Goal: Task Accomplishment & Management: Complete application form

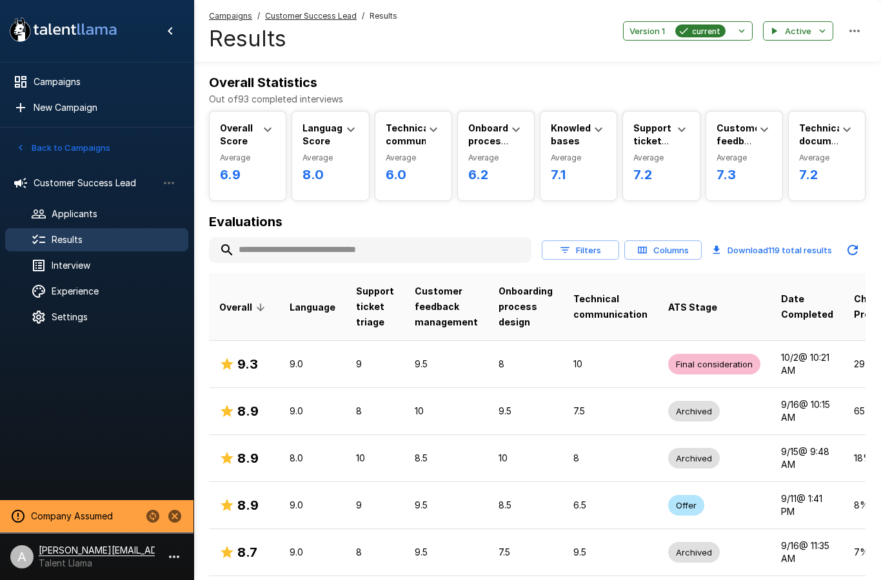
click at [377, 247] on input "text" at bounding box center [370, 250] width 322 height 23
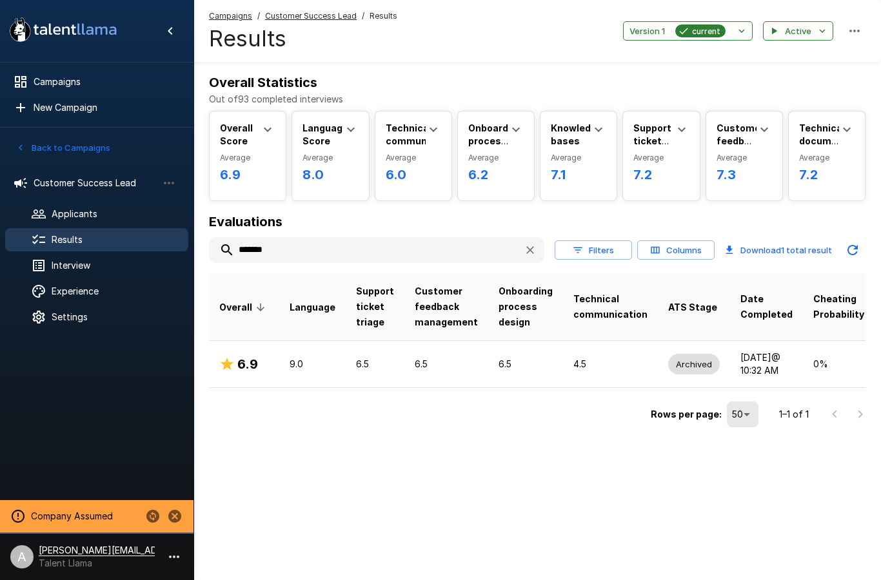
type input "*******"
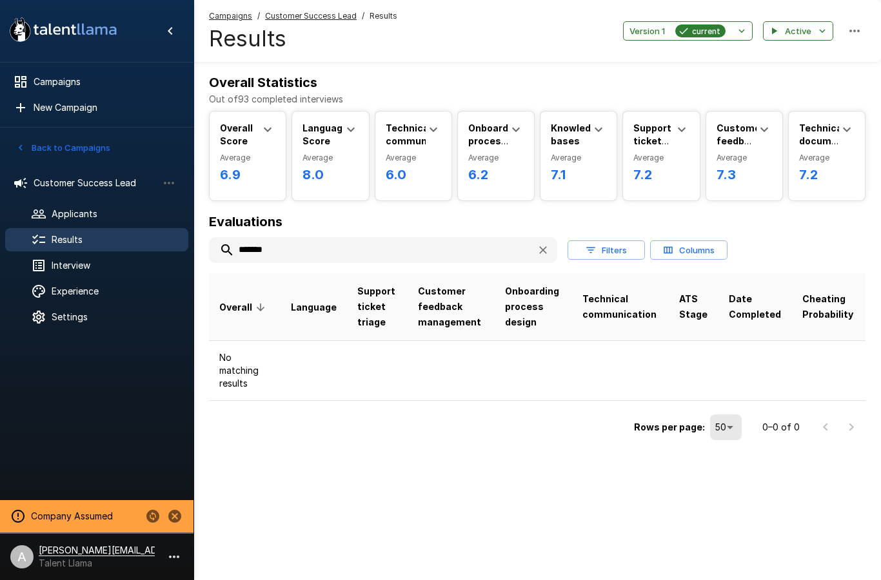
click at [704, 223] on h6 "Evaluations" at bounding box center [537, 222] width 657 height 21
click at [538, 250] on icon "button" at bounding box center [543, 250] width 13 height 13
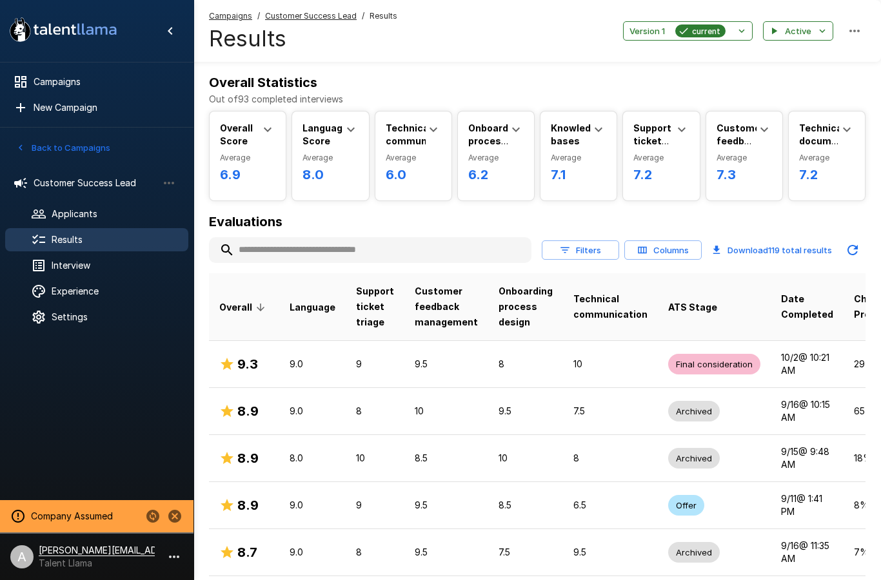
click at [330, 13] on u "Customer Success Lead" at bounding box center [311, 16] width 92 height 10
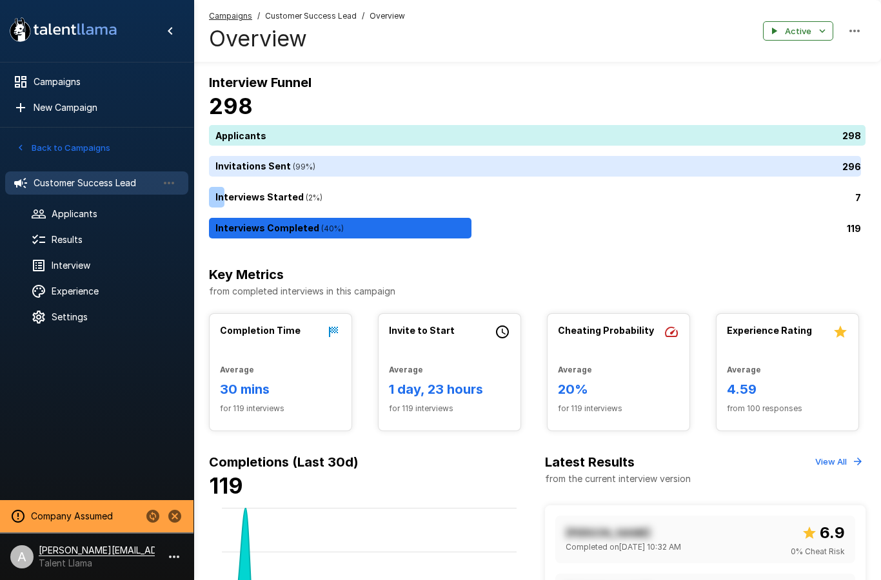
click at [122, 184] on span "Customer Success Lead" at bounding box center [96, 183] width 124 height 13
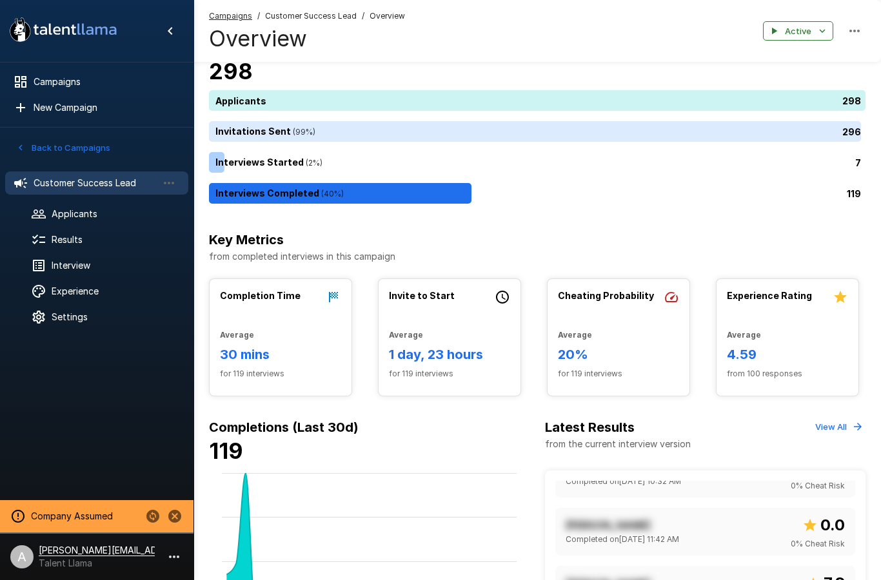
scroll to position [36, 0]
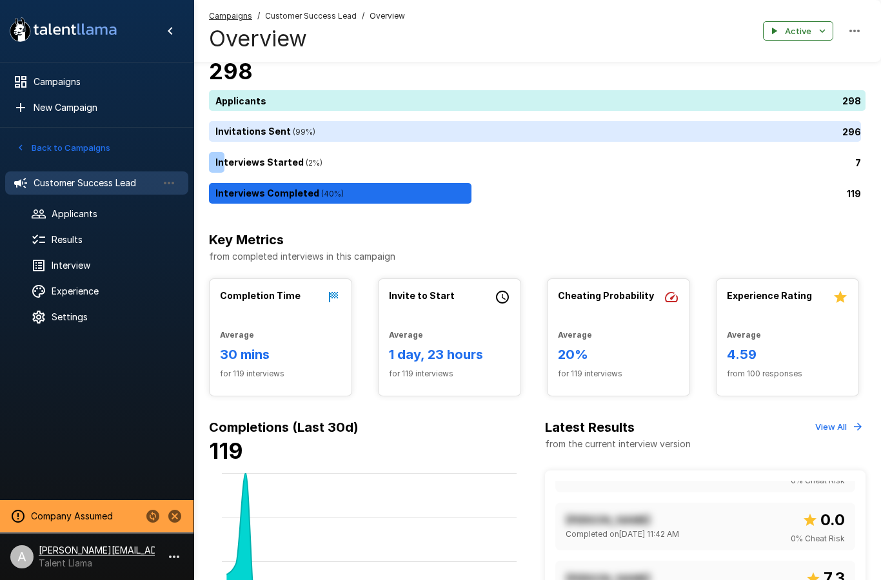
click at [94, 235] on span "Results" at bounding box center [115, 239] width 126 height 13
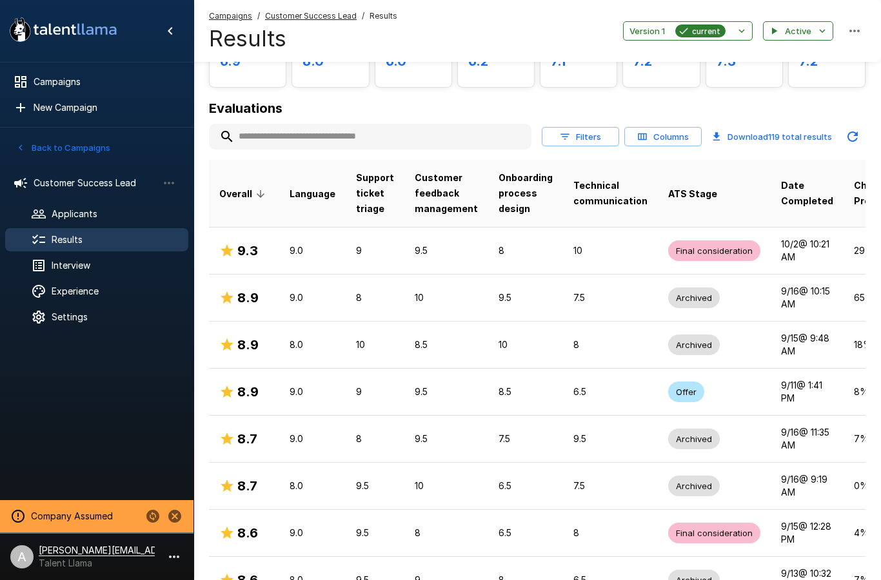
scroll to position [132, 0]
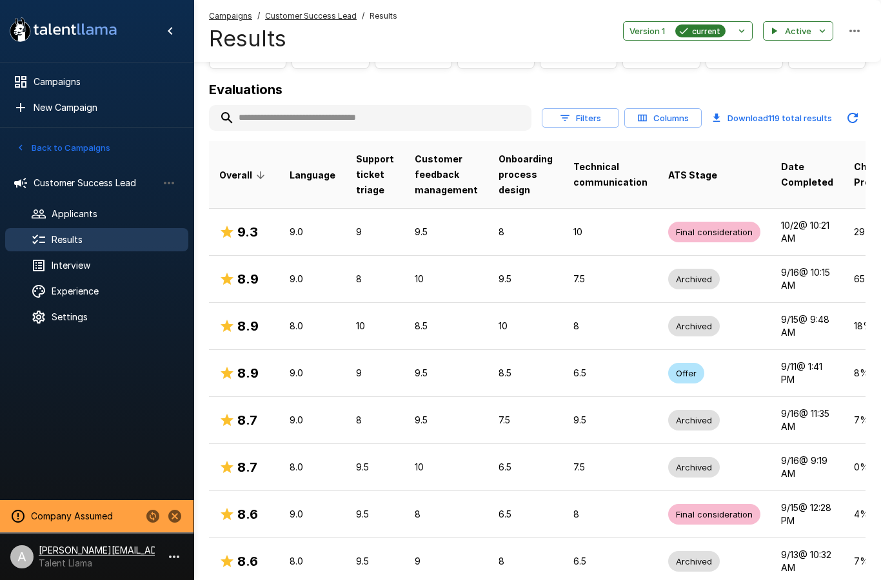
click at [462, 237] on p "9.5" at bounding box center [446, 232] width 63 height 13
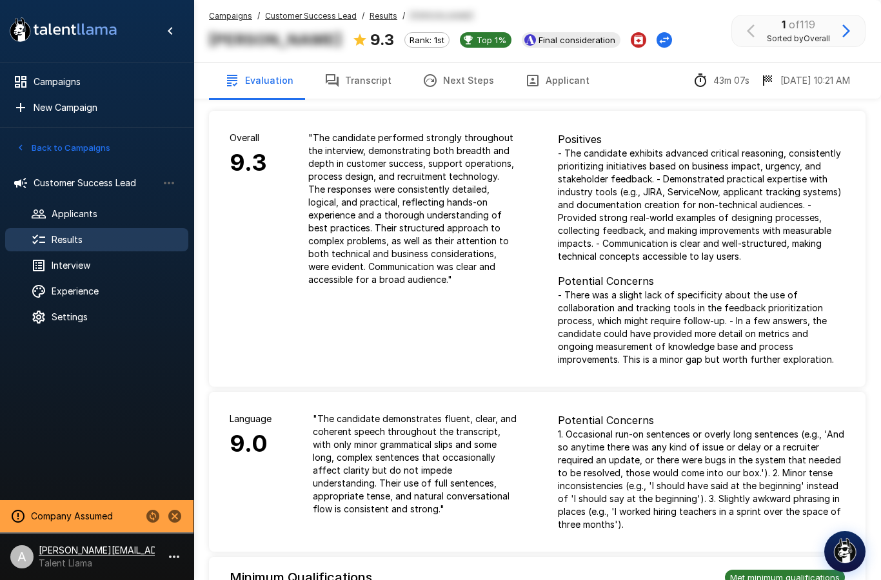
click at [78, 268] on span "Interview" at bounding box center [115, 265] width 126 height 13
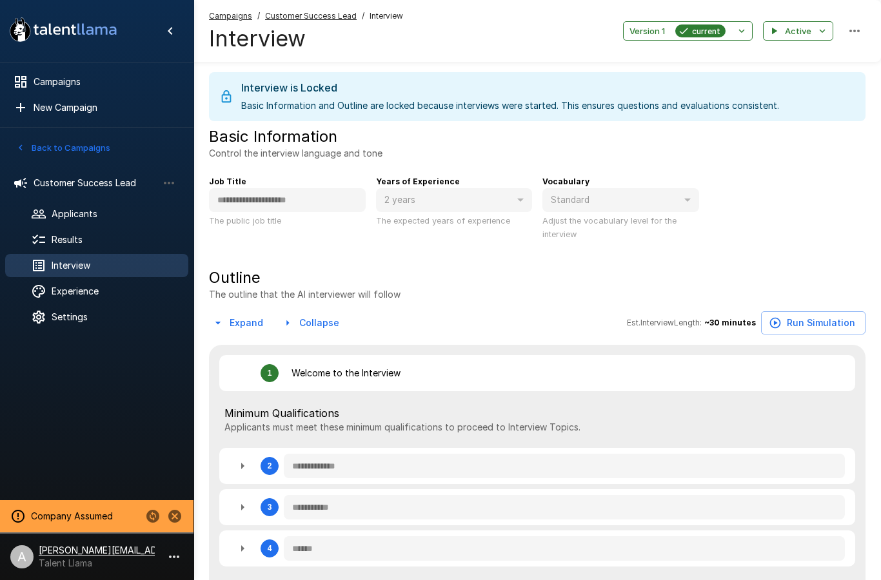
type textarea "*"
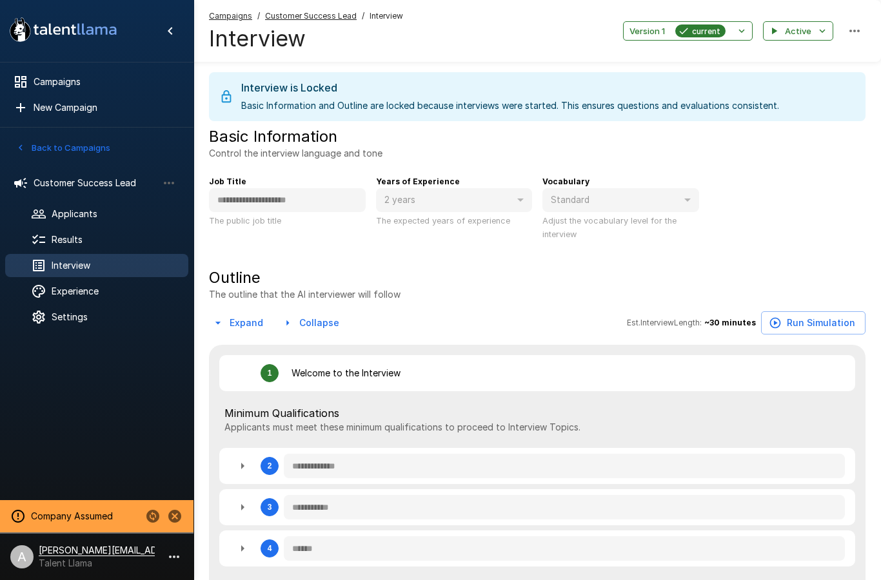
type textarea "*"
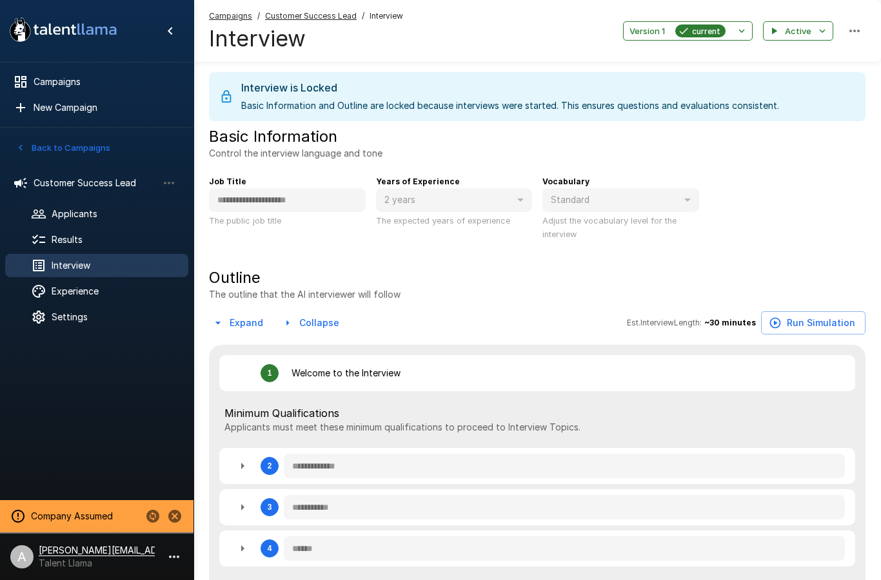
type textarea "*"
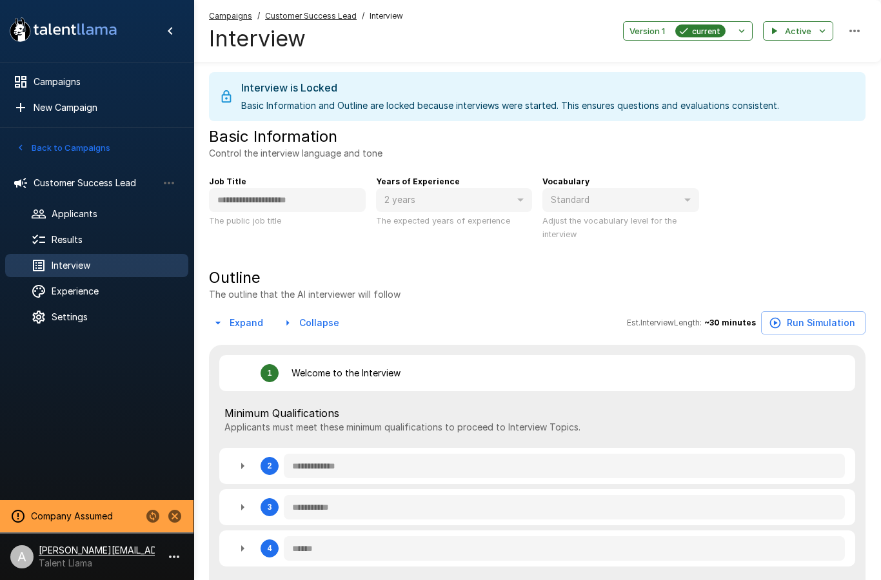
type textarea "*"
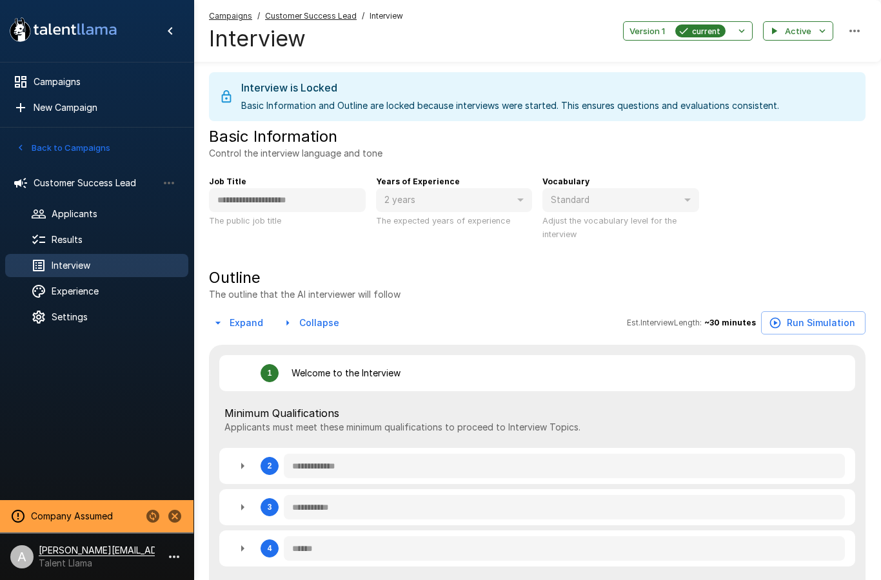
type textarea "*"
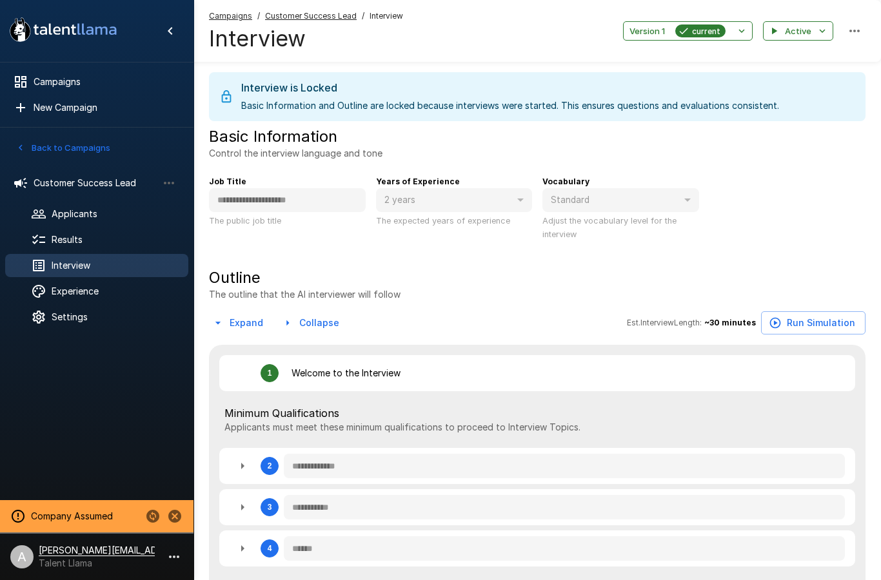
type textarea "*"
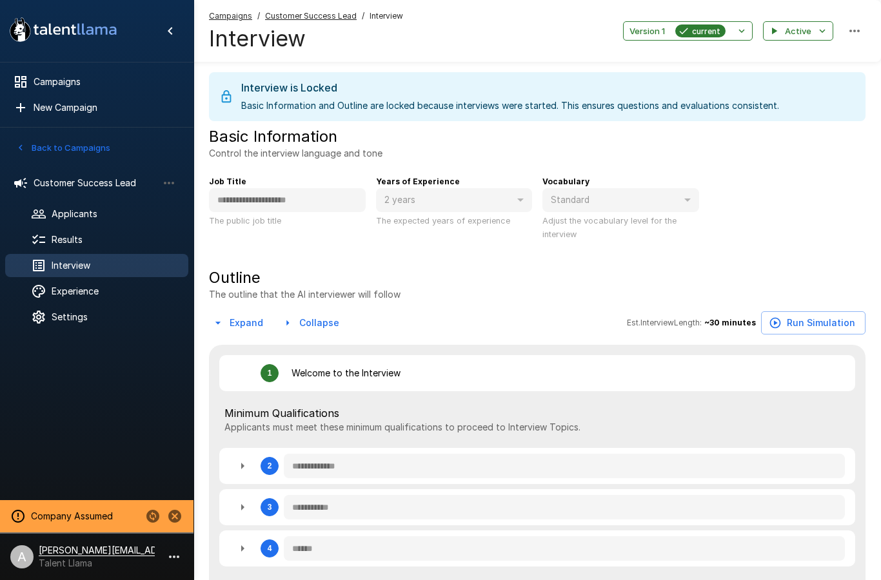
type textarea "*"
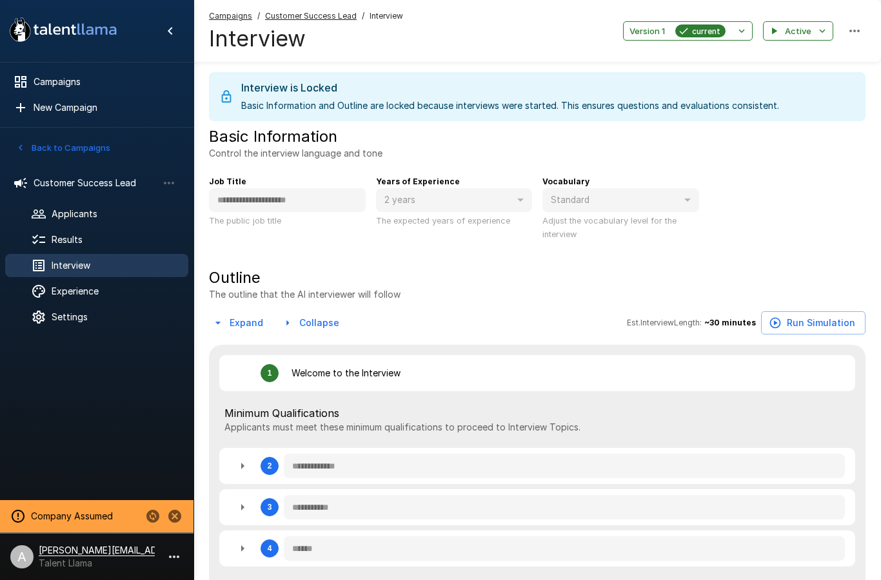
type textarea "*"
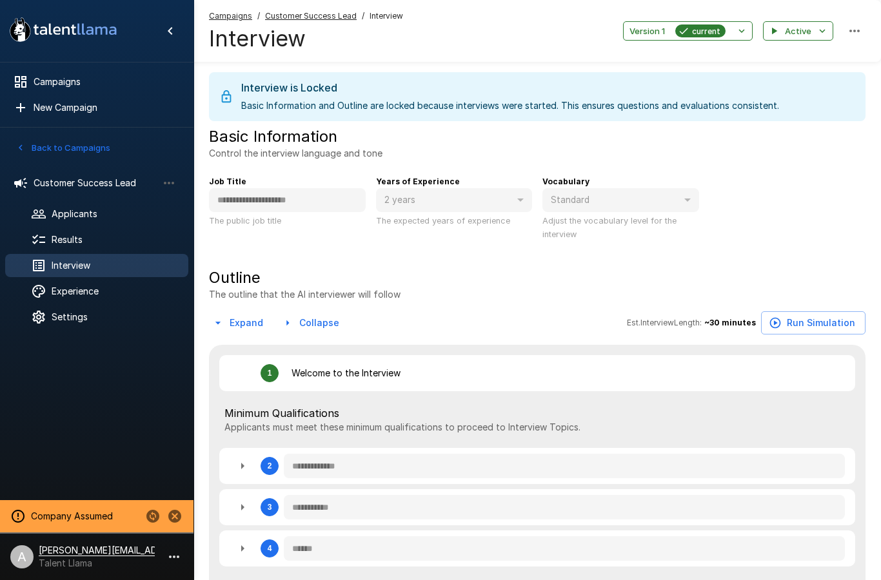
type textarea "*"
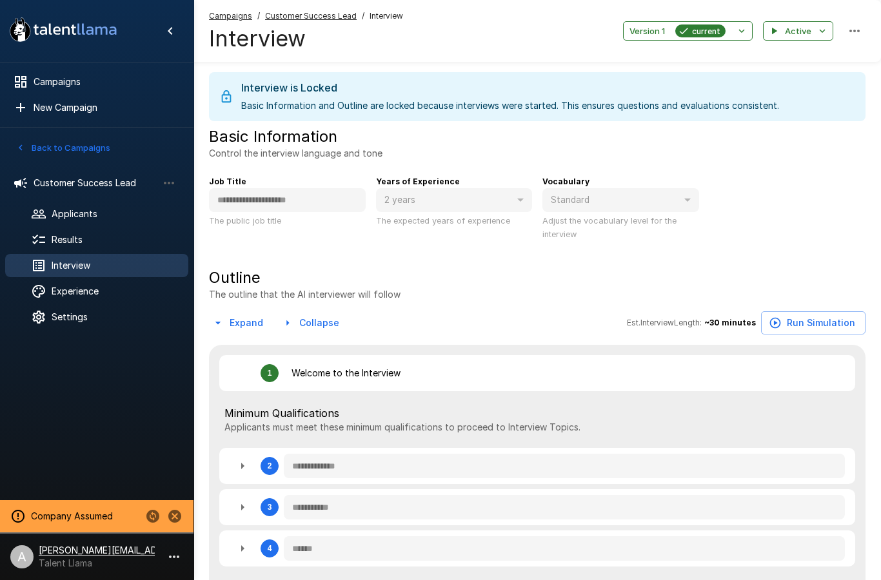
type textarea "*"
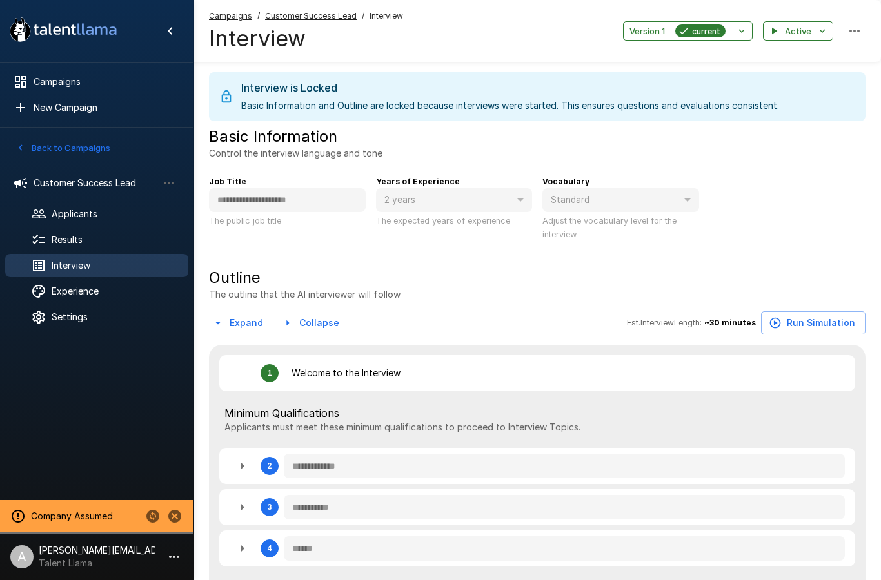
type textarea "*"
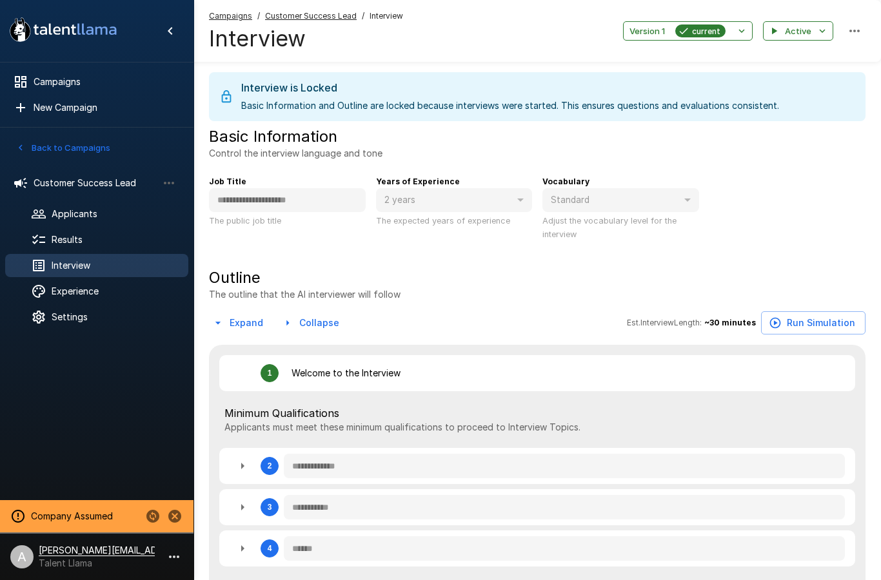
type textarea "*"
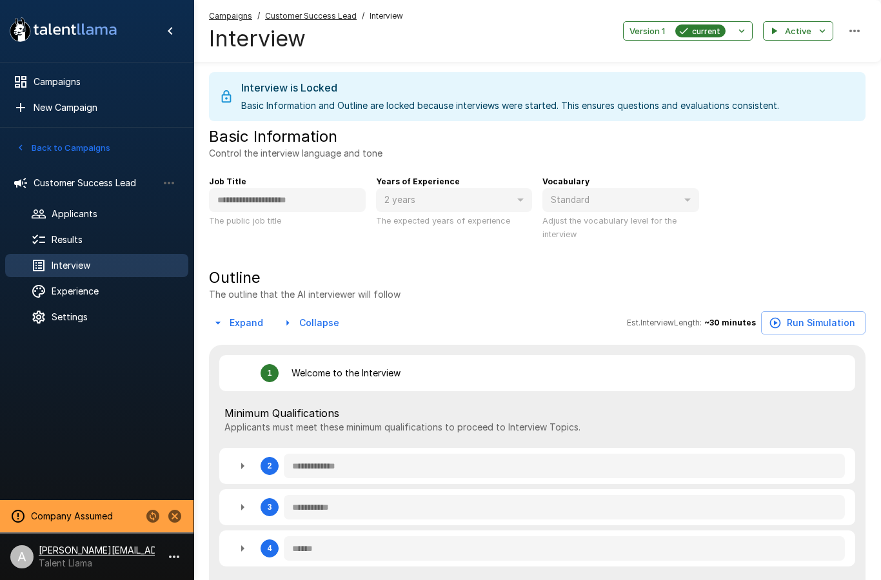
type textarea "*"
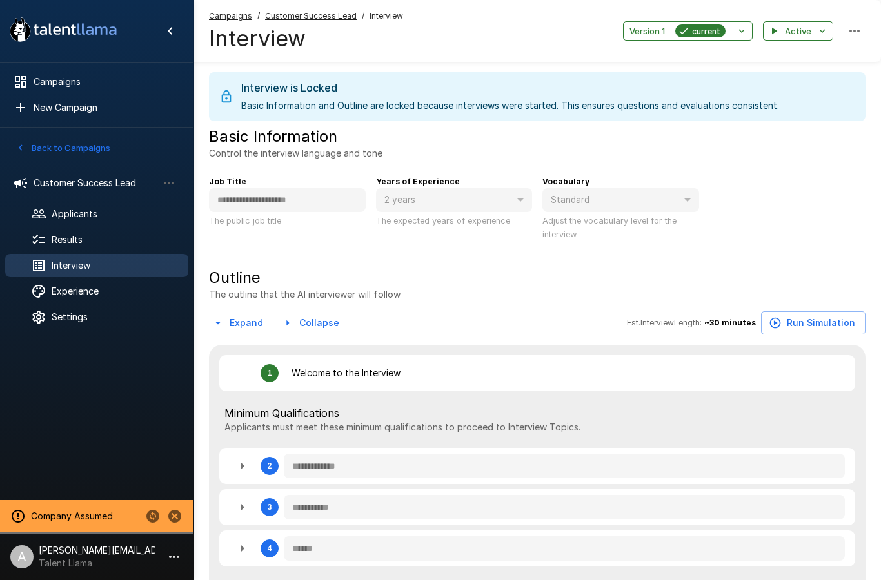
type textarea "*"
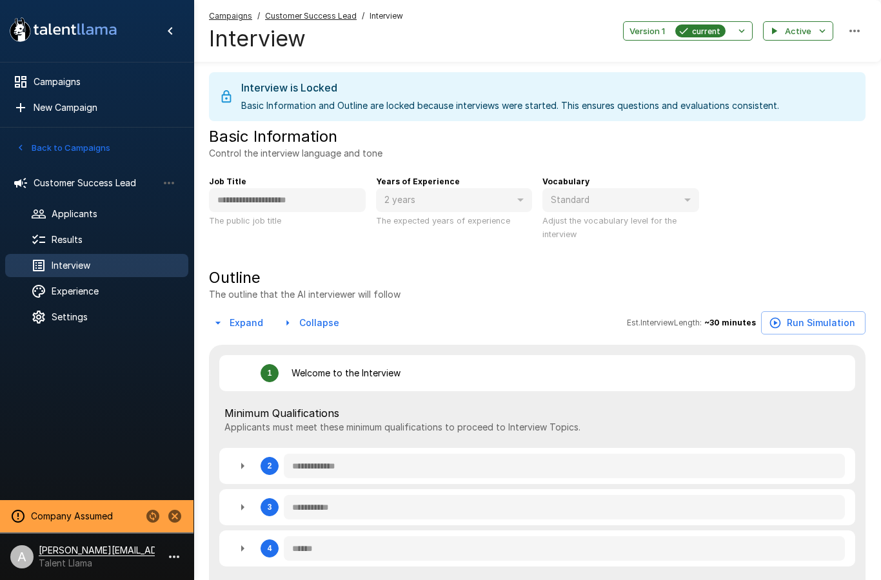
type textarea "*"
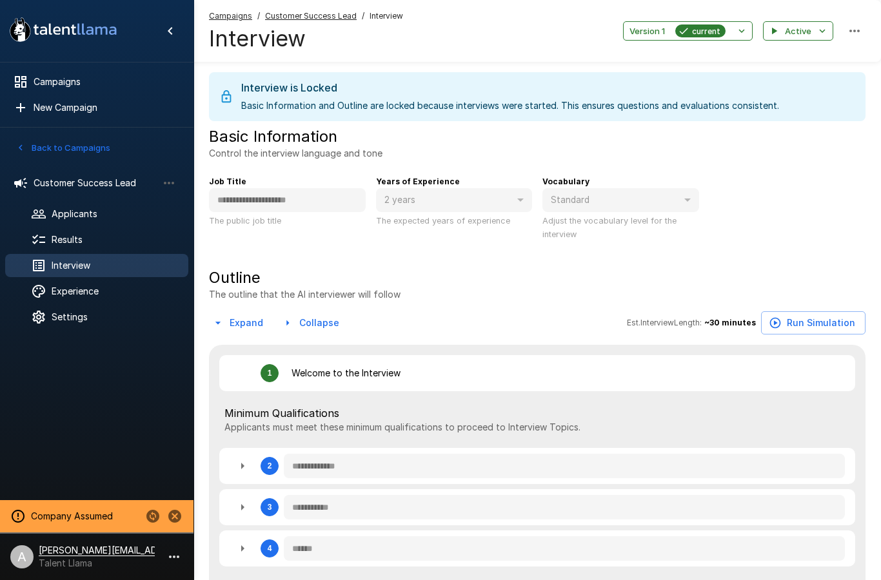
type textarea "*"
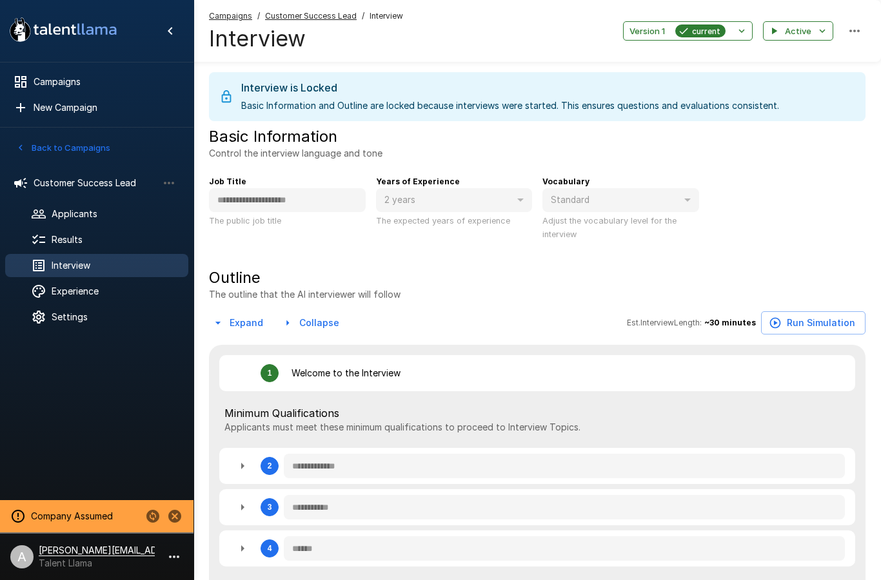
type textarea "*"
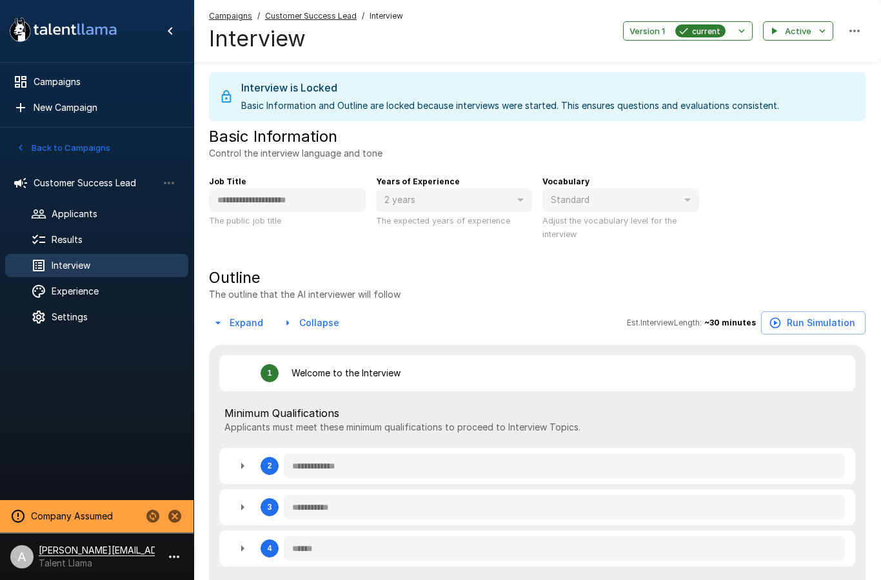
type textarea "*"
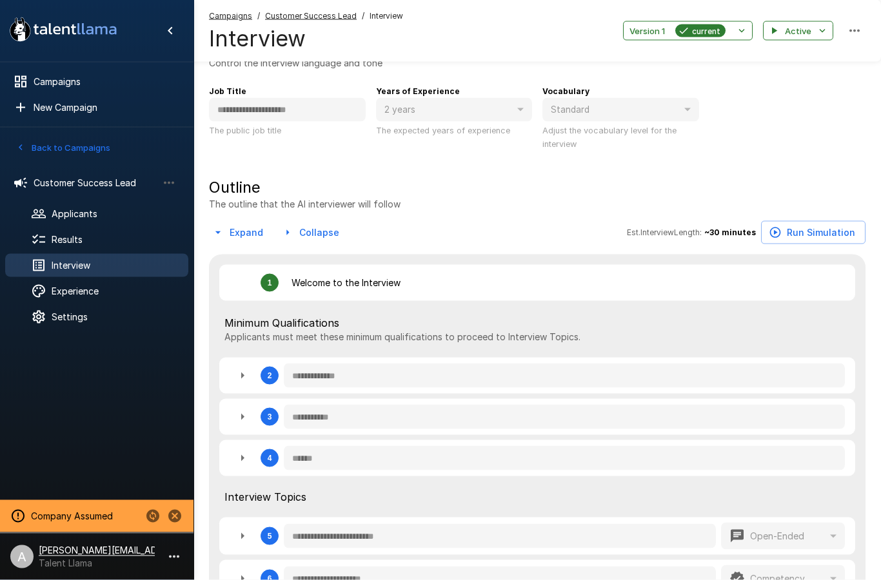
type textarea "*"
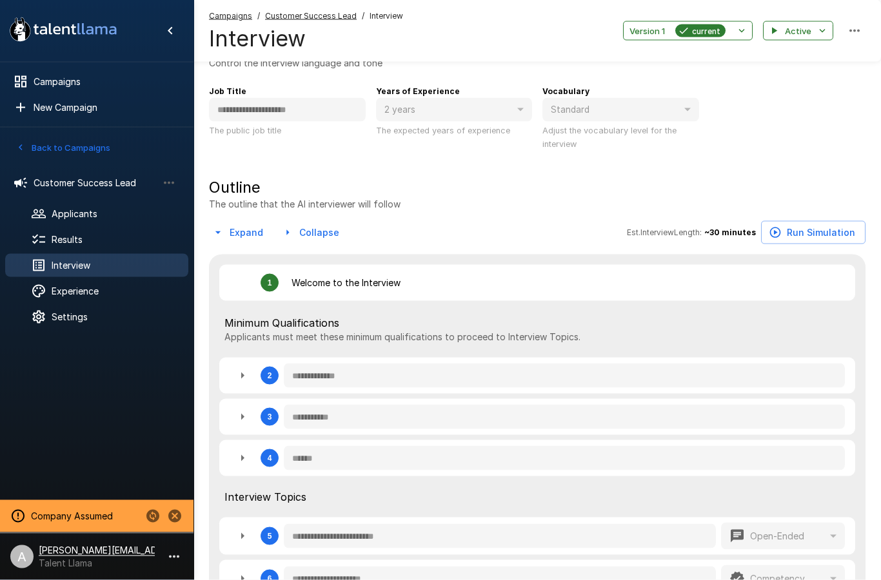
type textarea "*"
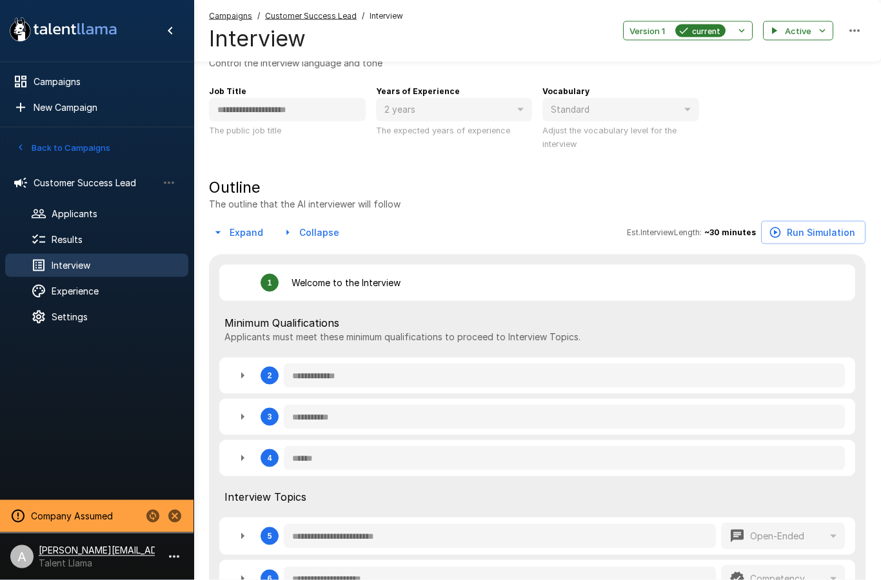
type textarea "*"
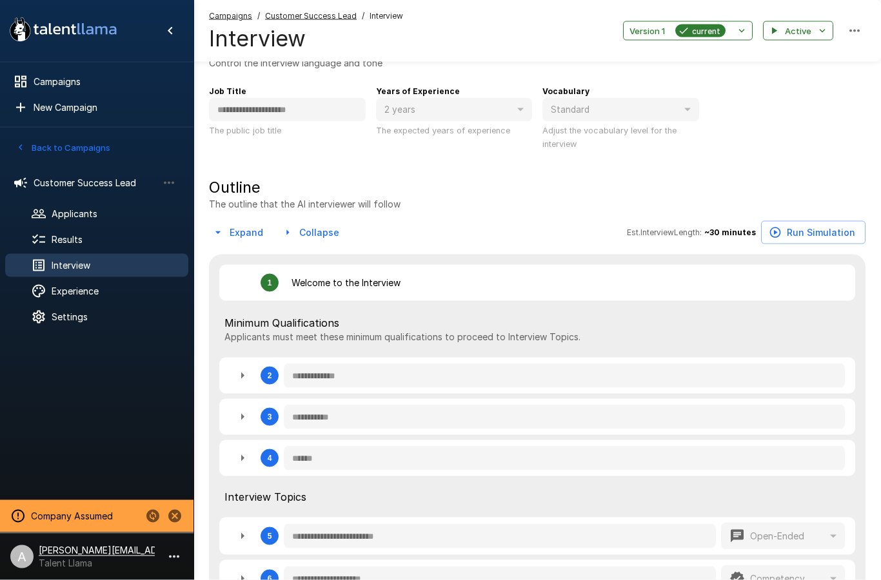
type textarea "*"
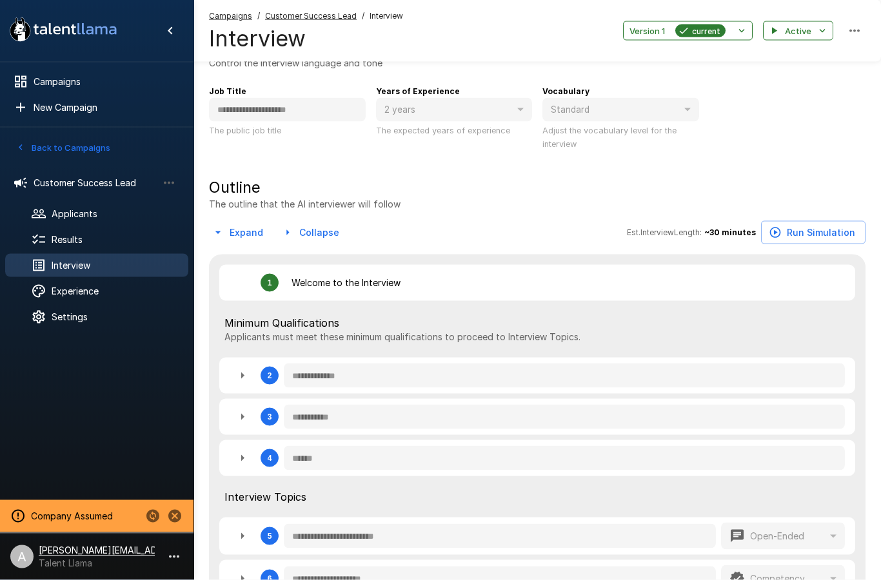
type textarea "*"
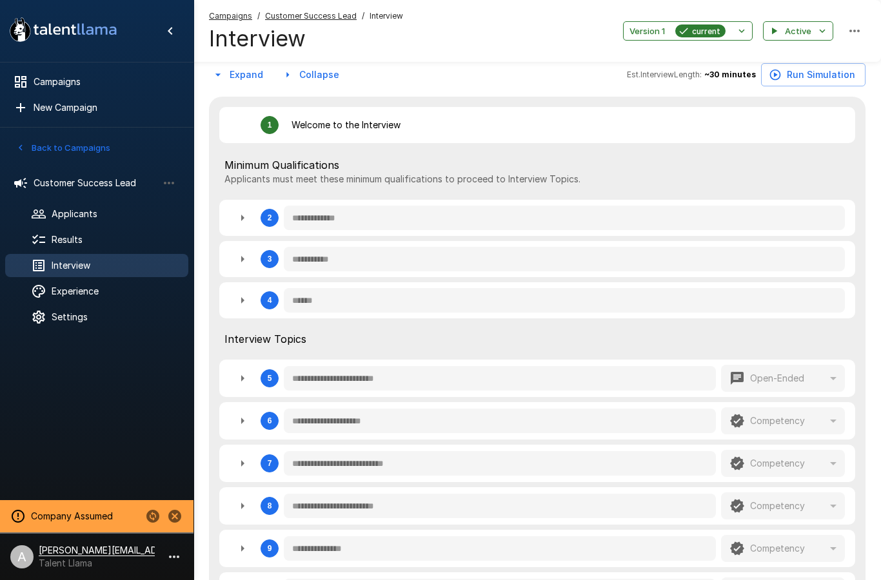
scroll to position [272, 0]
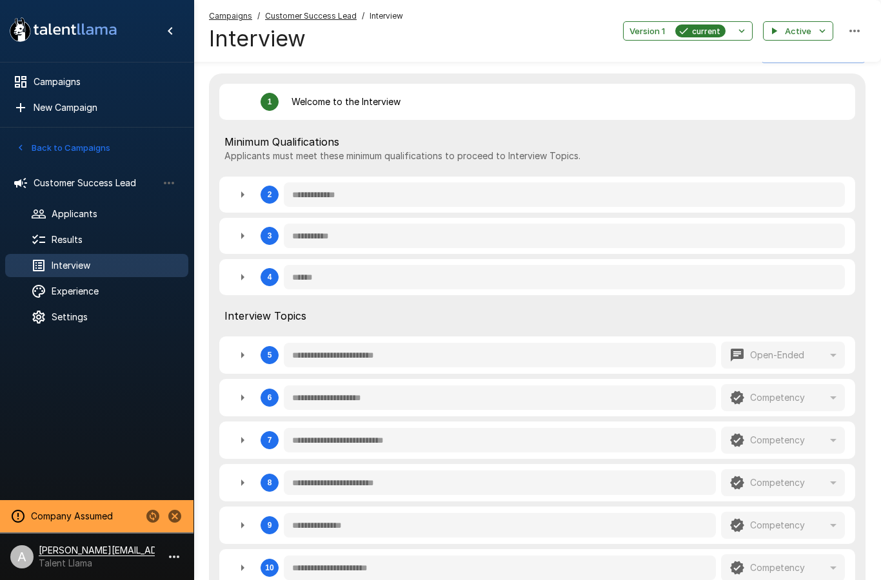
click at [236, 221] on div "**********" at bounding box center [537, 236] width 636 height 36
type textarea "*"
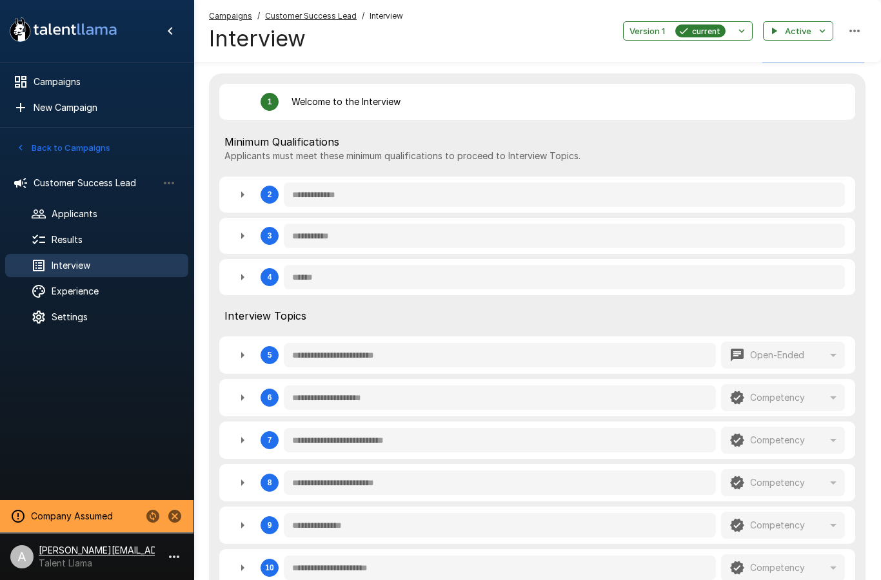
type textarea "*"
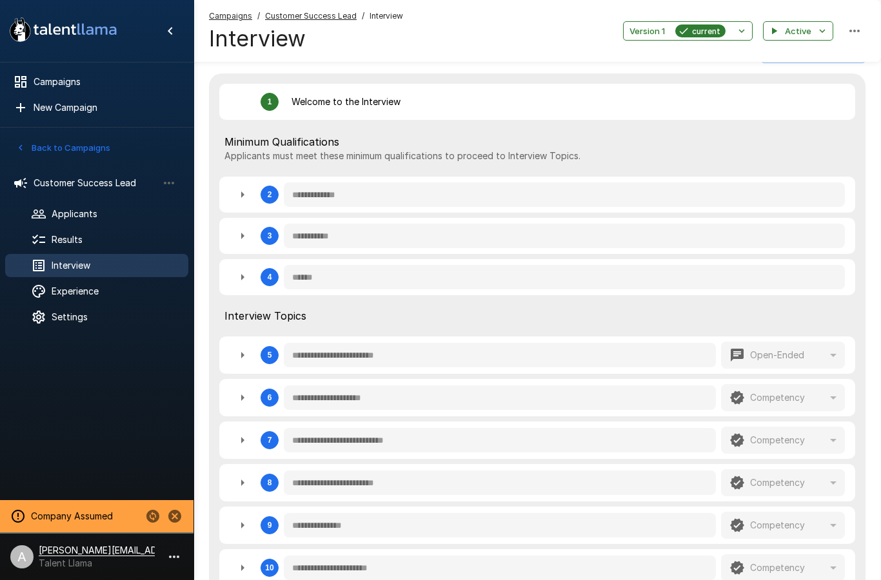
type textarea "*"
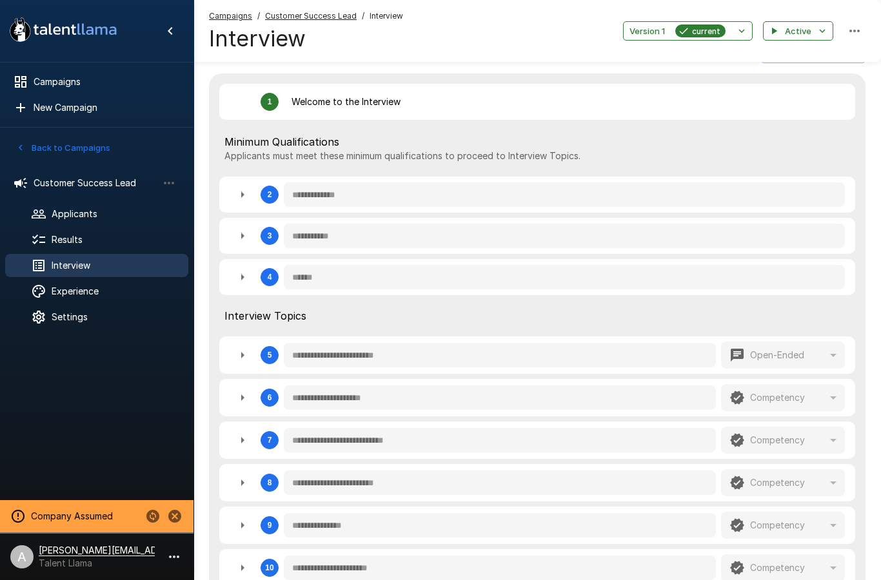
type textarea "*"
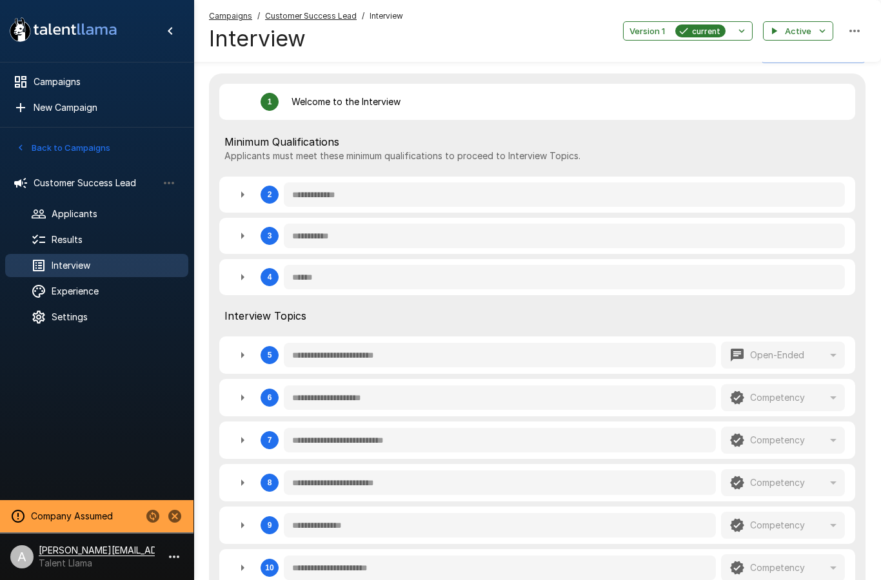
type textarea "*"
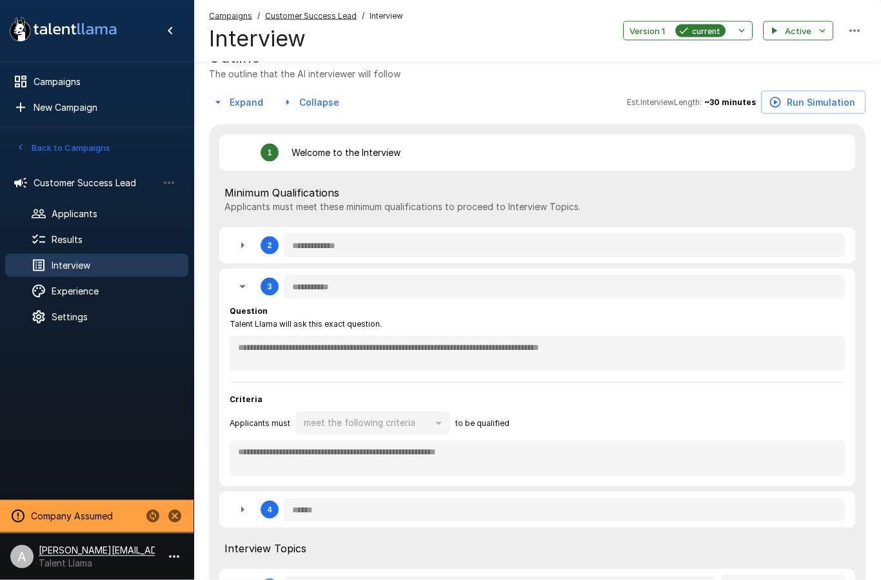
scroll to position [41, 0]
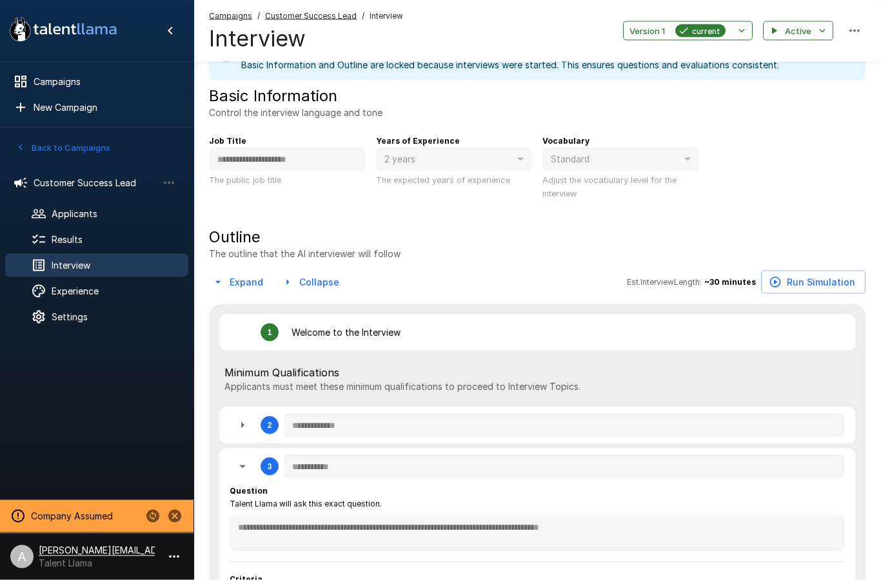
type textarea "*"
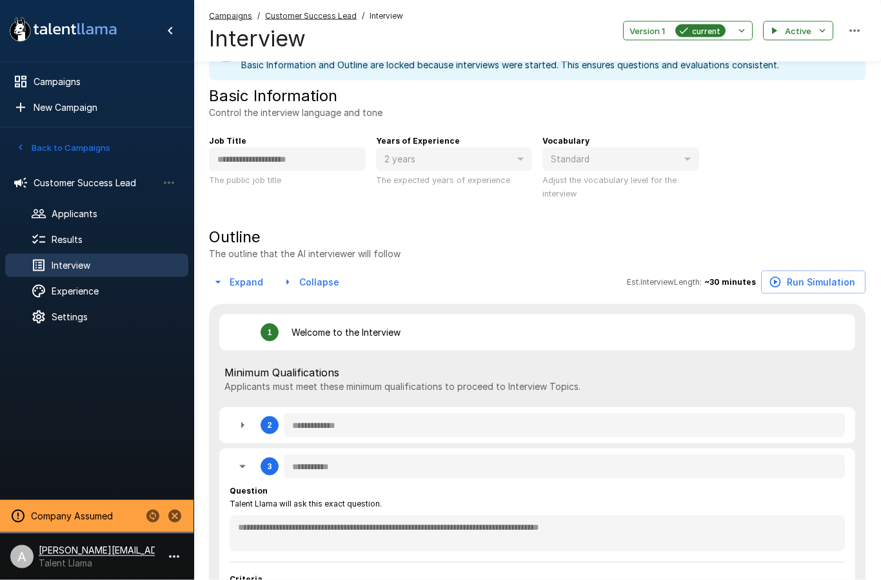
type textarea "*"
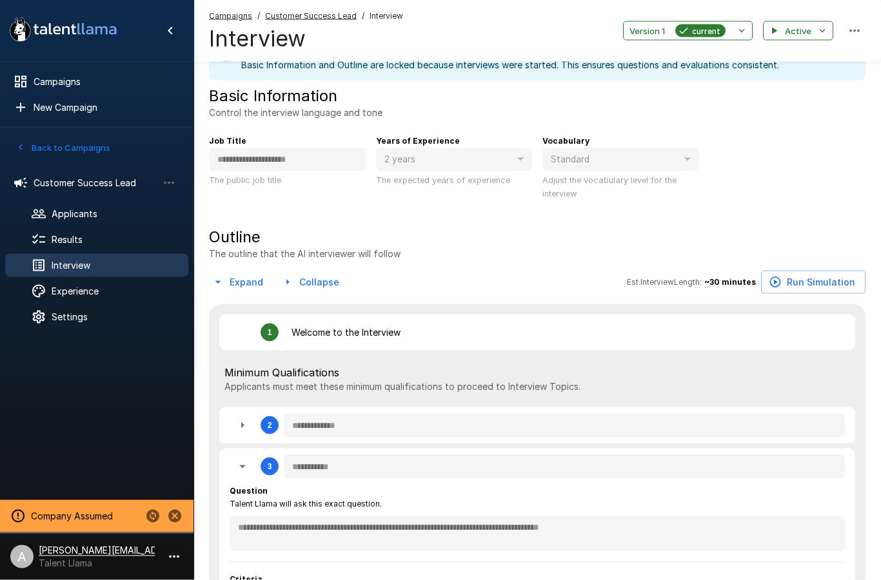
type textarea "*"
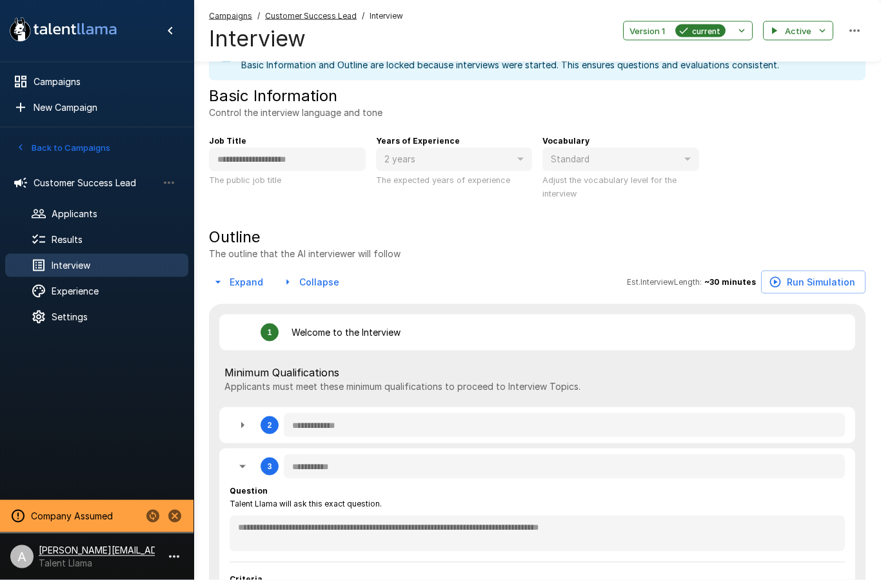
type textarea "*"
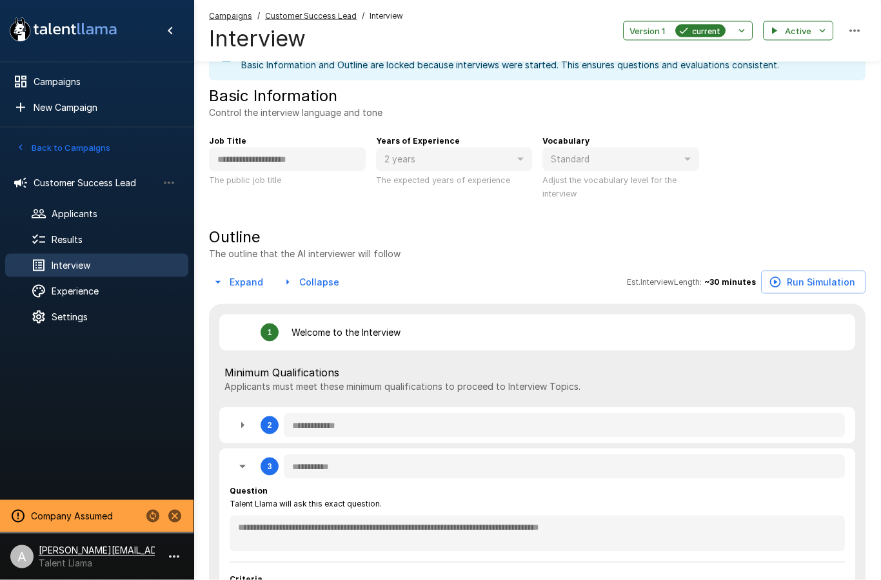
type textarea "*"
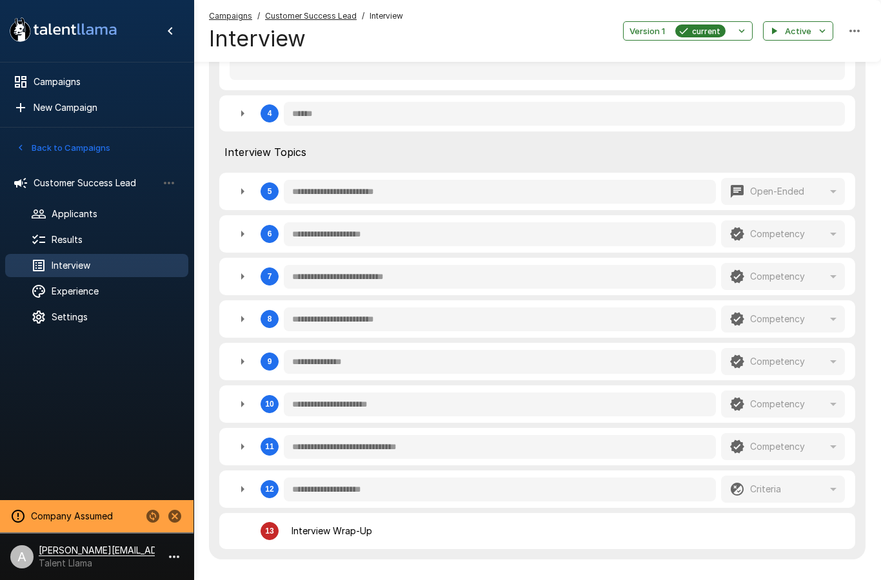
scroll to position [616, 0]
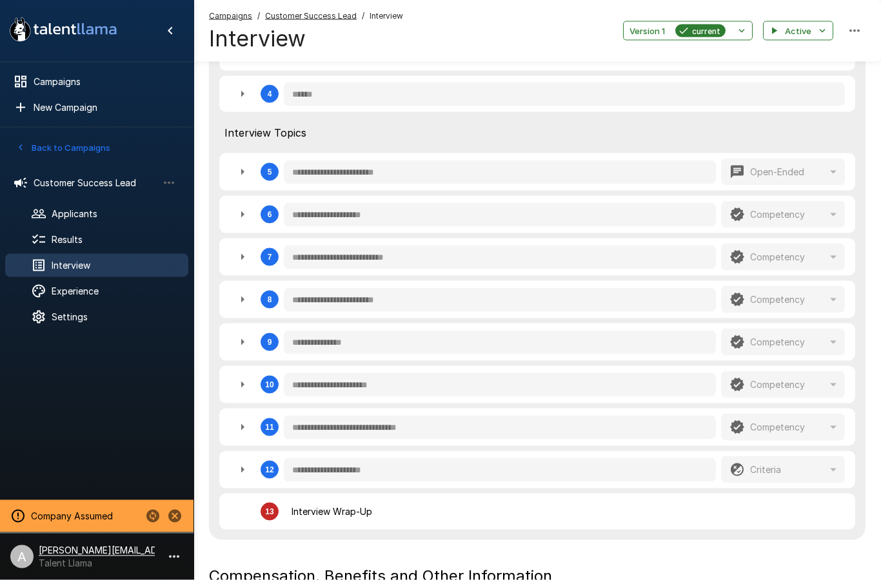
type textarea "*"
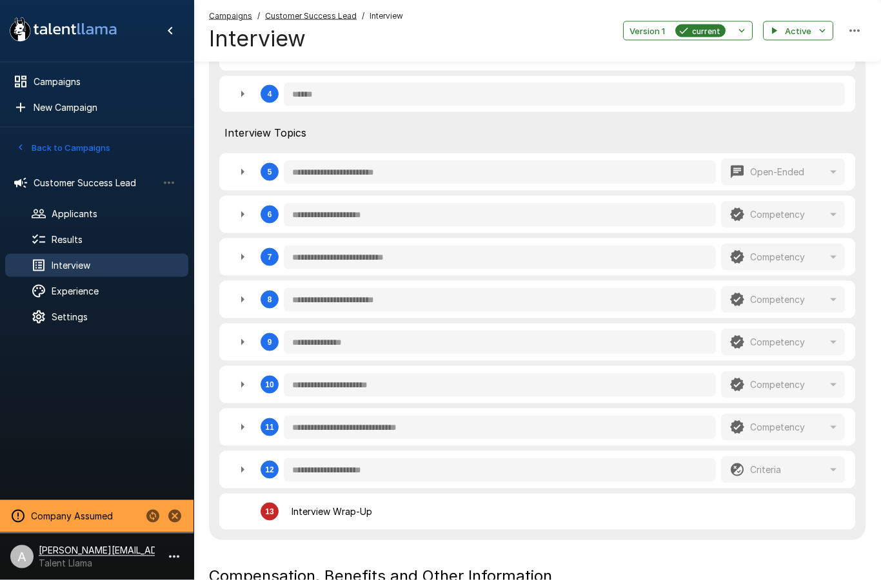
type textarea "*"
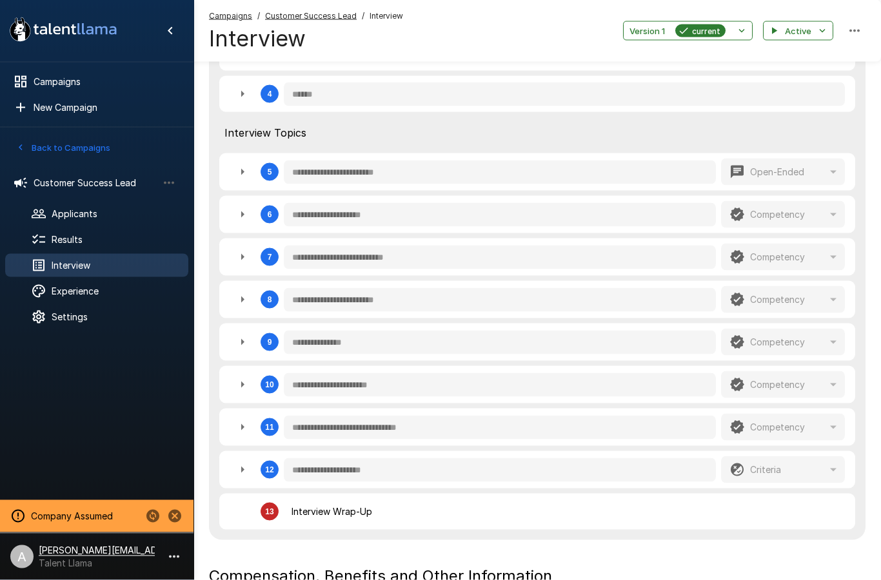
type textarea "*"
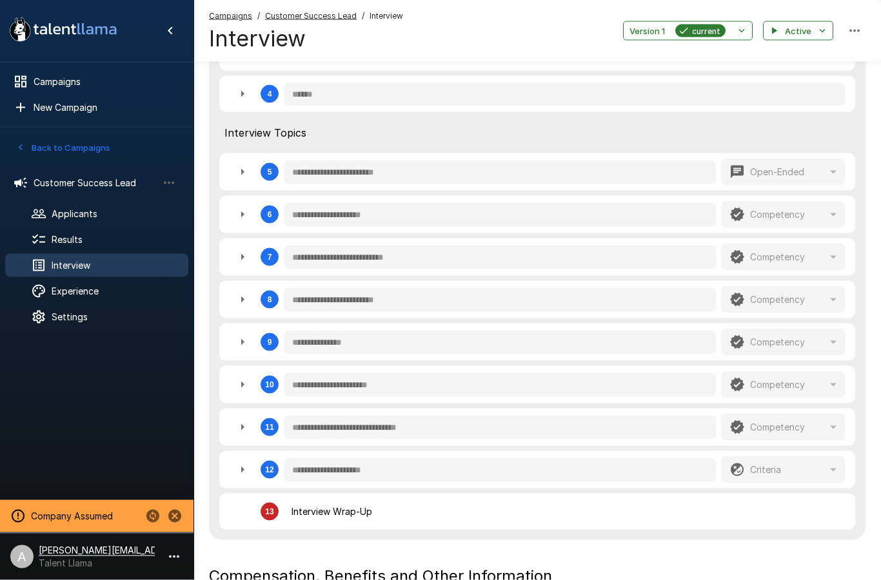
type textarea "*"
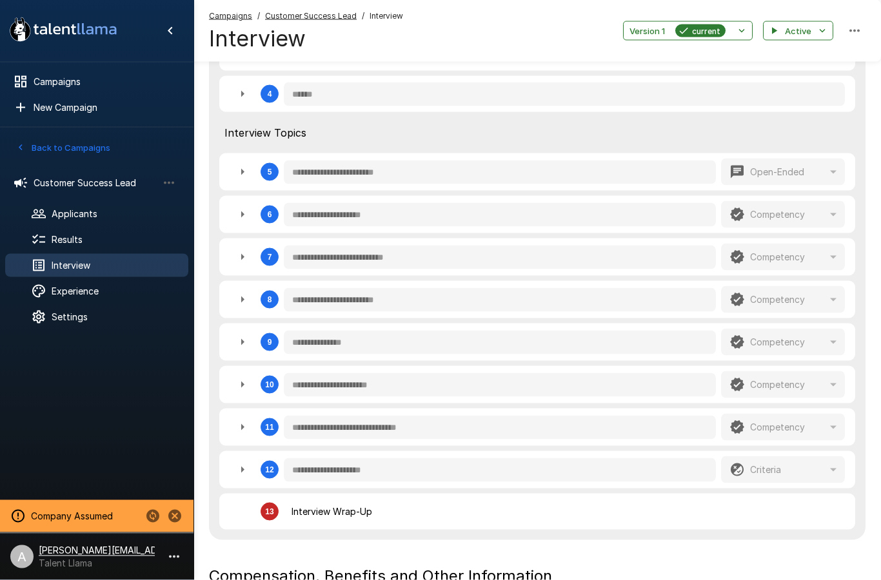
type textarea "*"
click at [224, 208] on div "**********" at bounding box center [537, 213] width 636 height 37
type textarea "*"
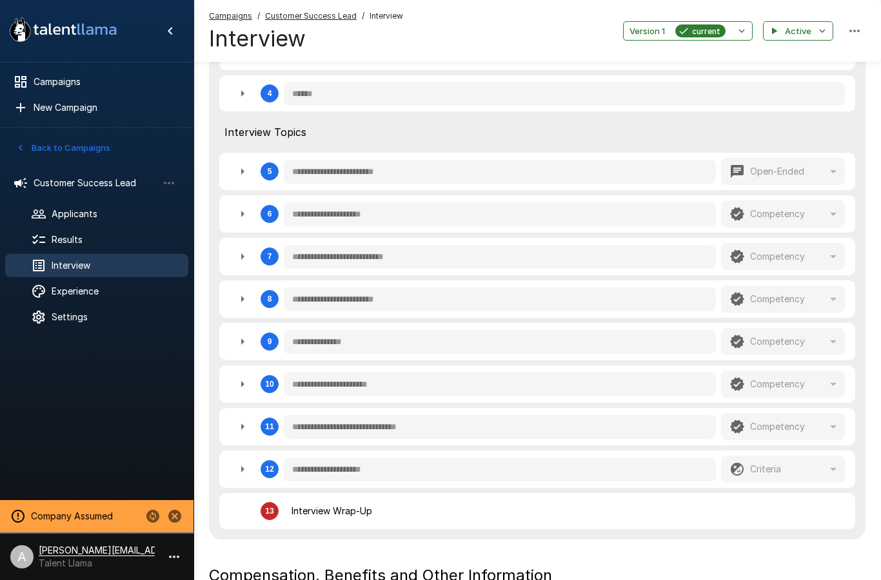
type textarea "*"
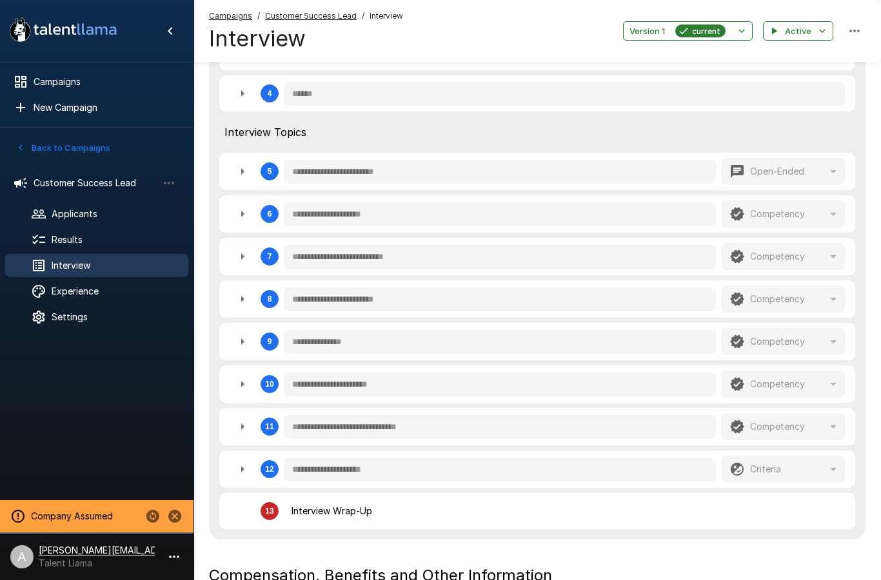
type textarea "*"
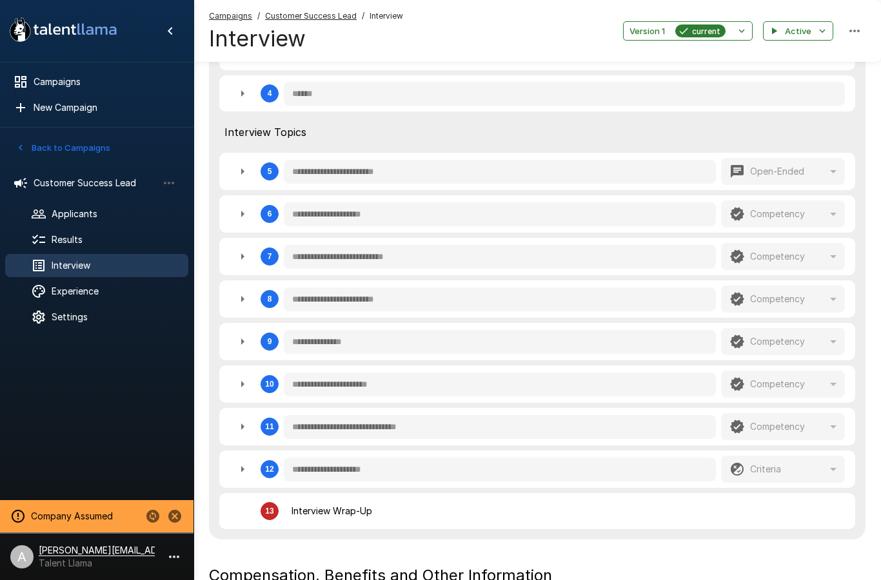
type textarea "*"
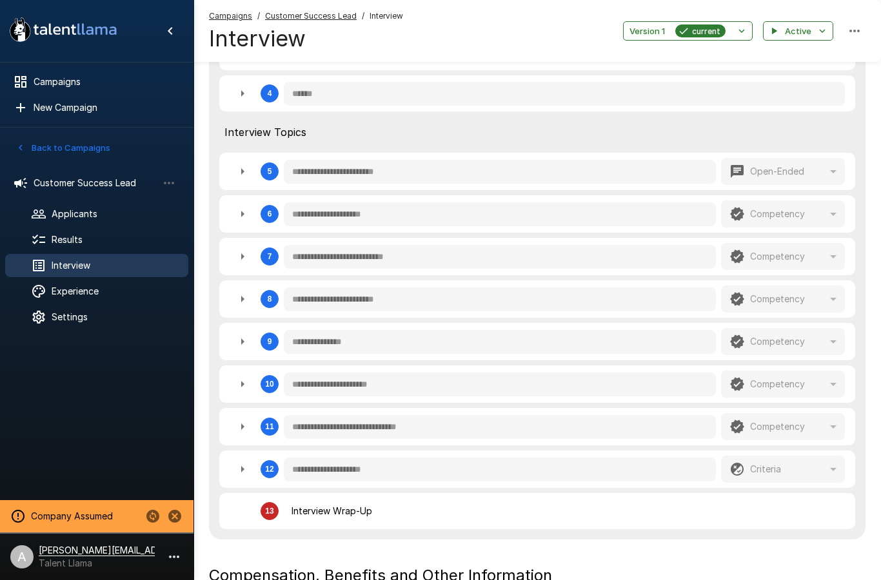
type textarea "*"
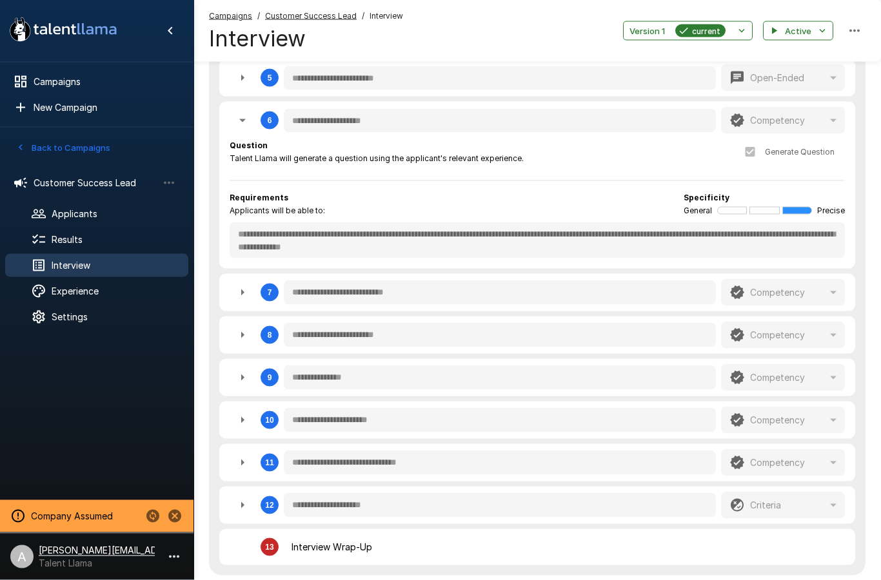
scroll to position [736, 0]
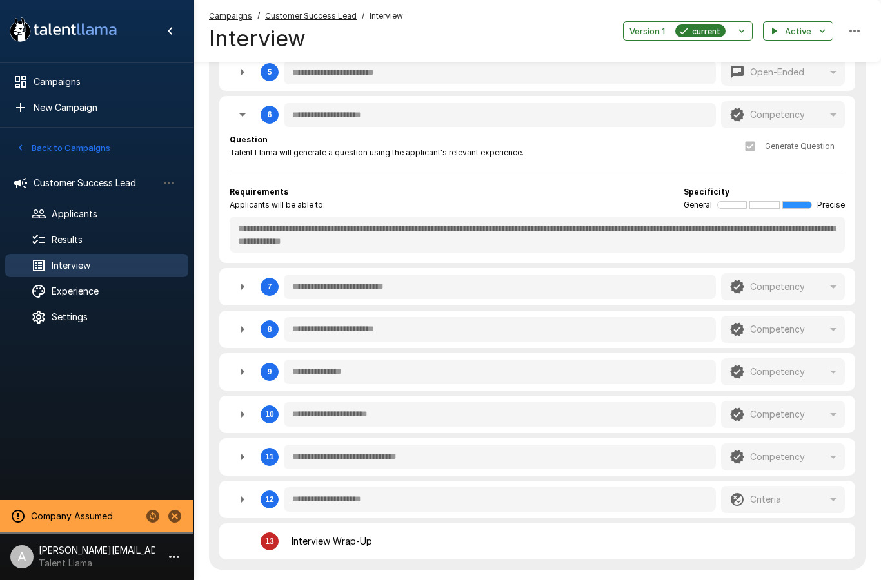
click at [241, 411] on icon "button" at bounding box center [242, 414] width 3 height 6
type textarea "*"
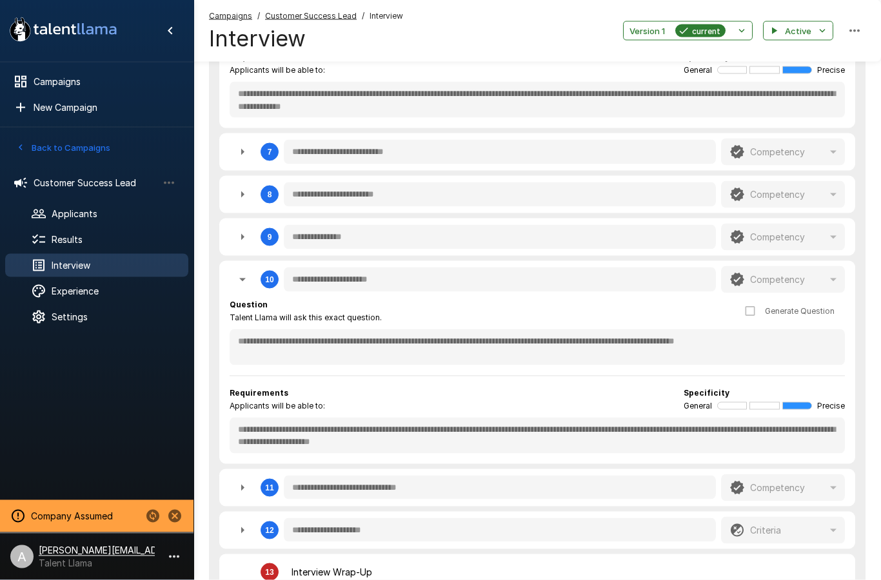
scroll to position [872, 0]
click at [326, 17] on u "Customer Success Lead" at bounding box center [311, 16] width 92 height 10
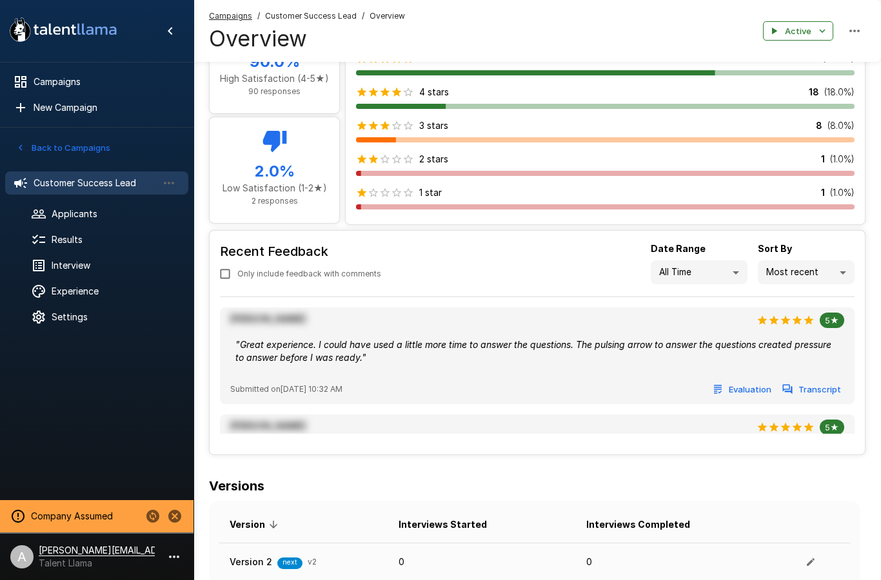
click at [97, 260] on span "Interview" at bounding box center [115, 265] width 126 height 13
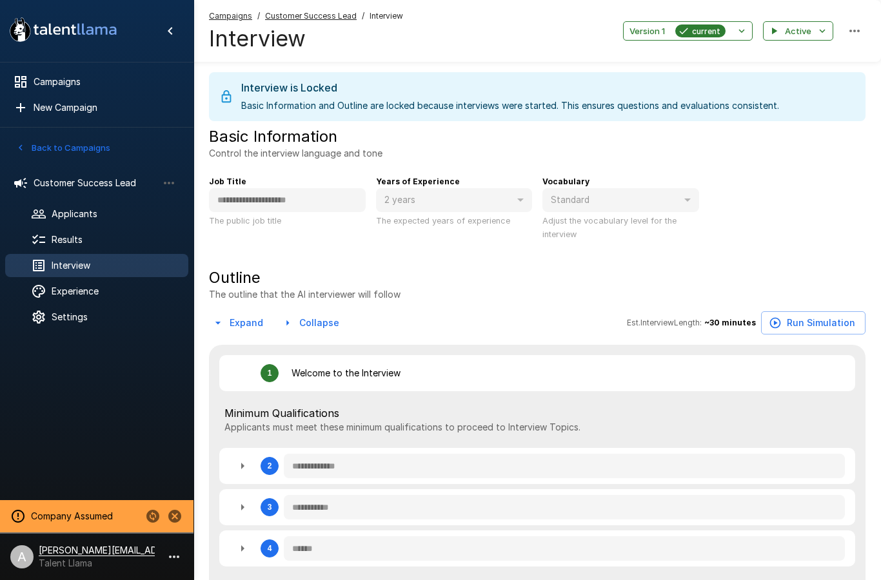
click at [91, 245] on span "Results" at bounding box center [115, 239] width 126 height 13
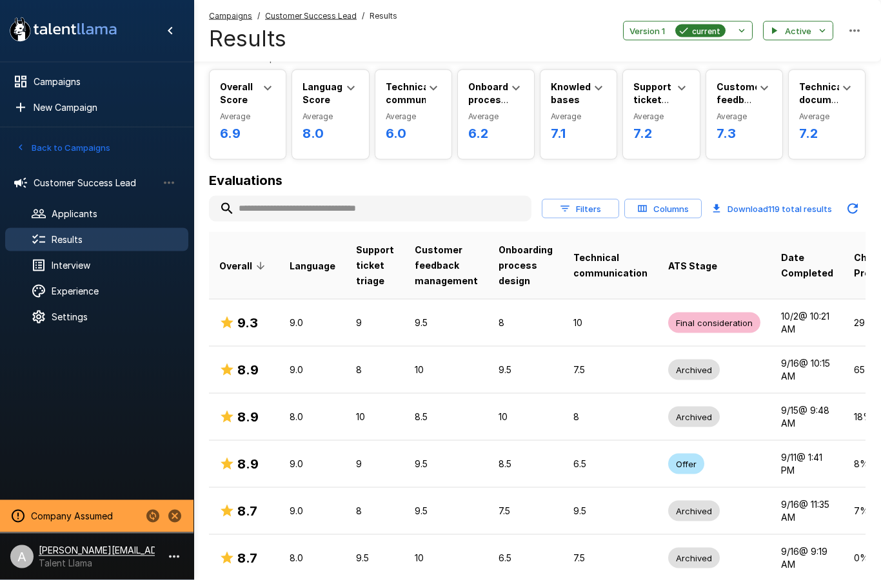
scroll to position [44, 0]
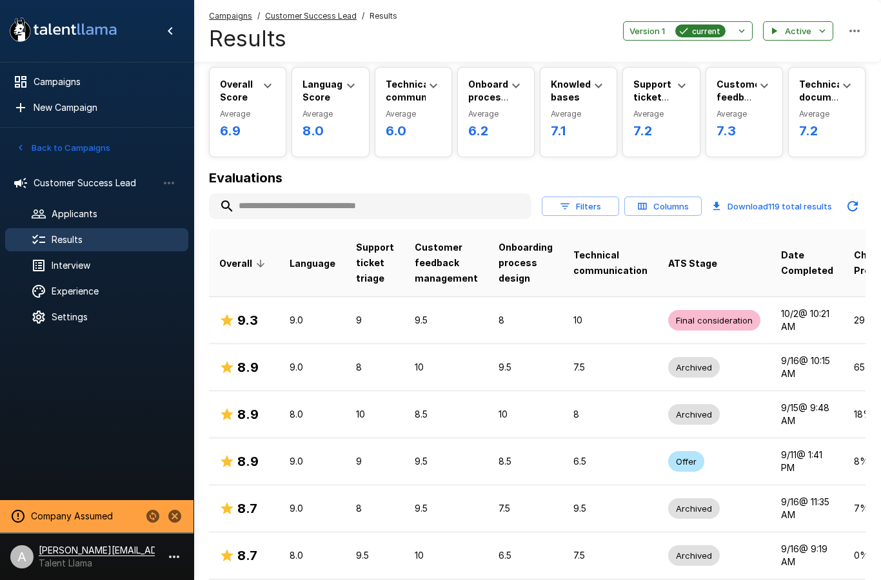
click at [576, 202] on button "Filters" at bounding box center [580, 207] width 77 height 20
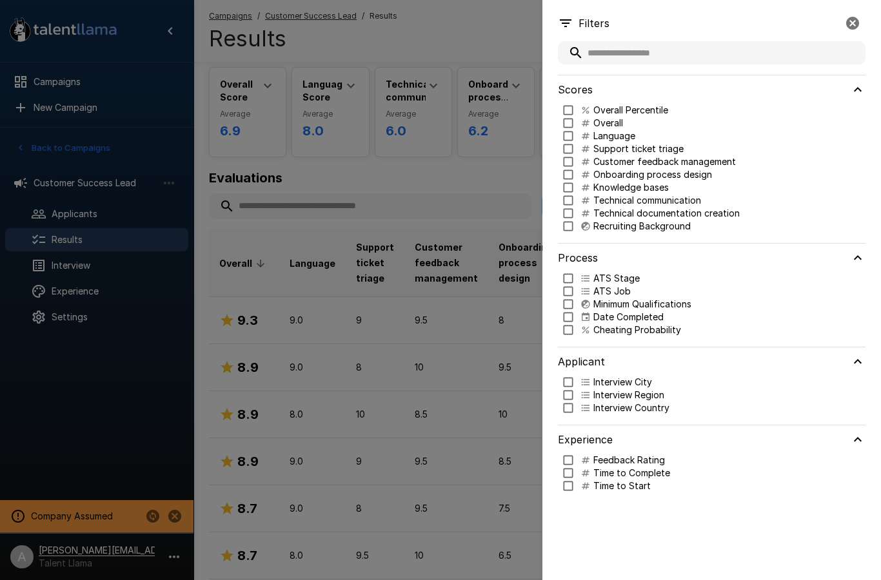
click at [690, 202] on p "Technical communication" at bounding box center [647, 200] width 108 height 13
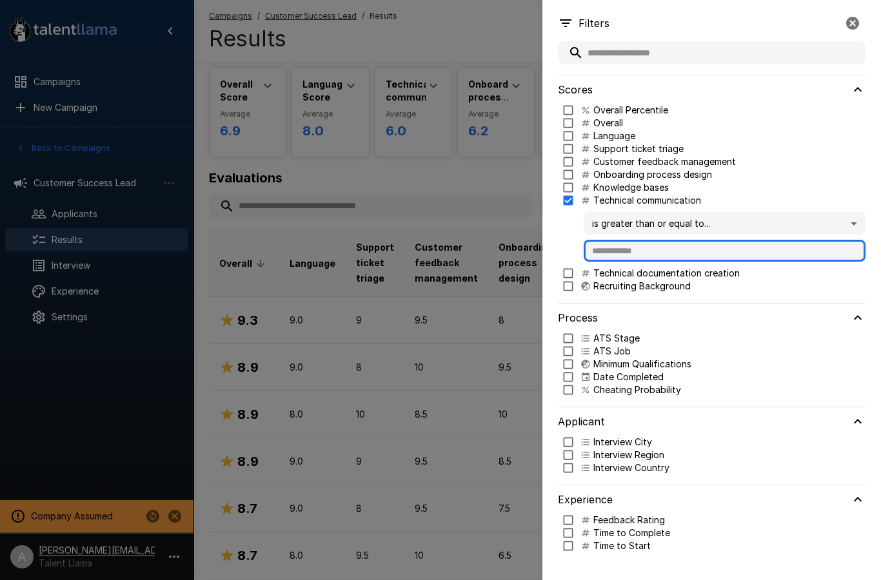
click at [688, 245] on input "text" at bounding box center [725, 251] width 282 height 22
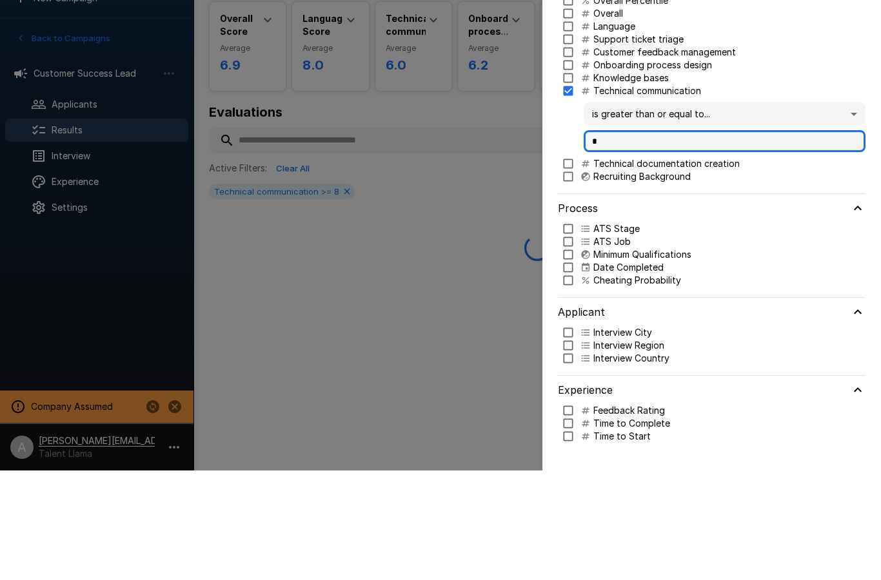
scroll to position [0, 0]
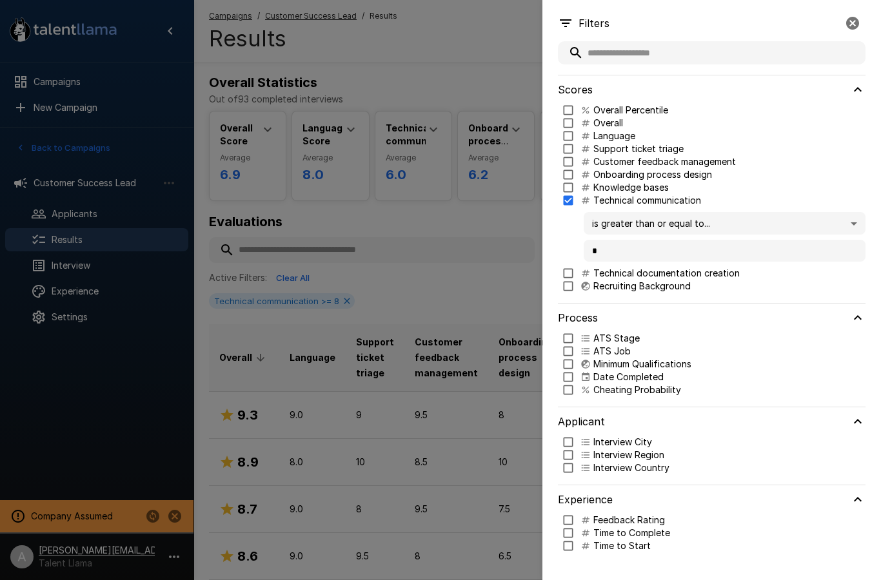
click at [459, 144] on div at bounding box center [440, 290] width 881 height 580
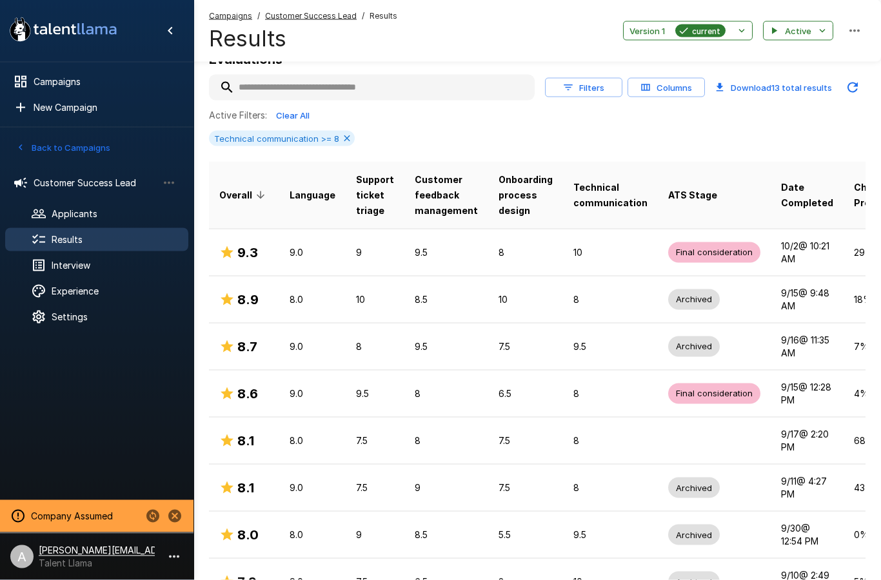
scroll to position [175, 0]
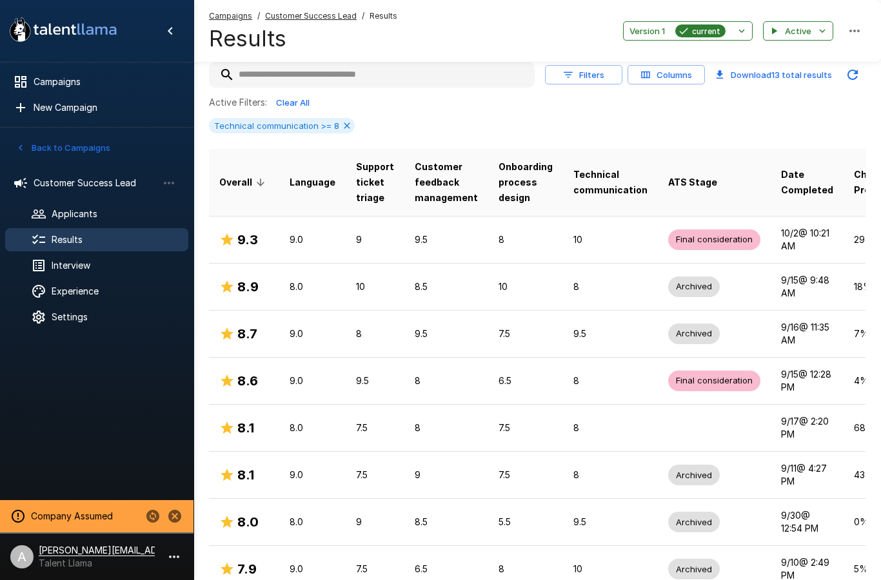
click at [97, 288] on span "Experience" at bounding box center [115, 291] width 126 height 13
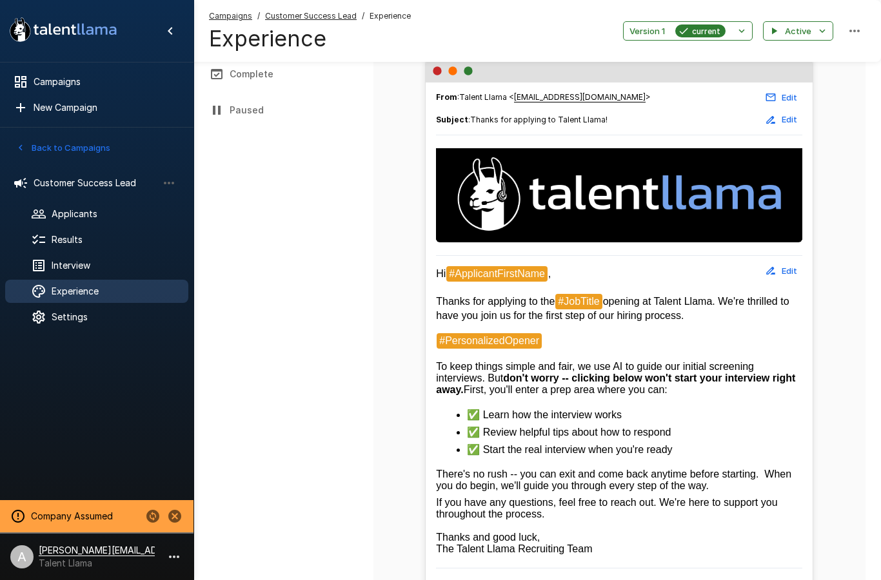
scroll to position [217, 0]
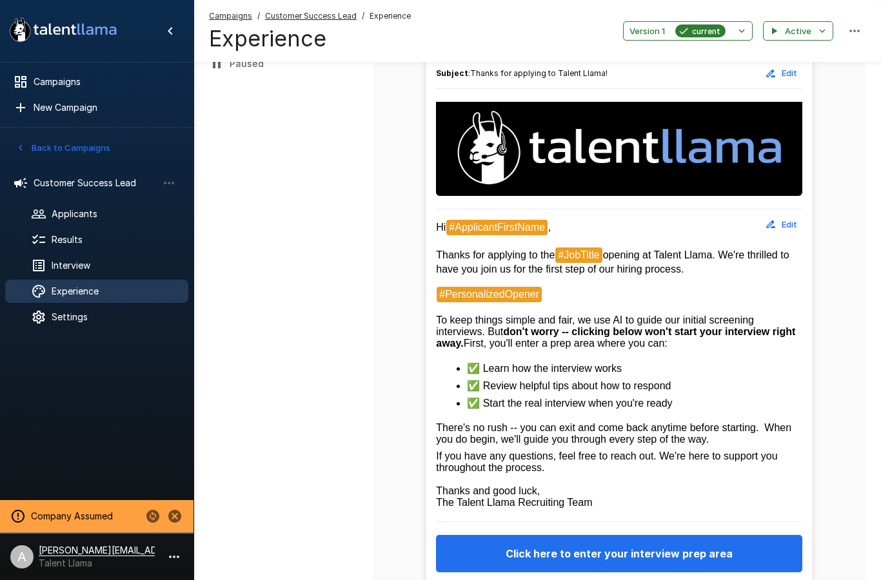
click at [103, 259] on span "Interview" at bounding box center [115, 265] width 126 height 13
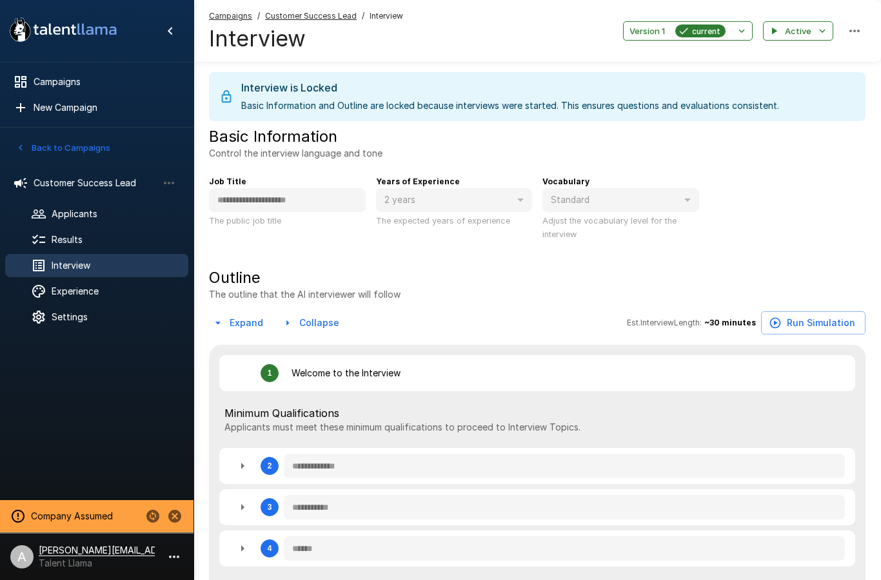
click at [93, 242] on span "Results" at bounding box center [115, 239] width 126 height 13
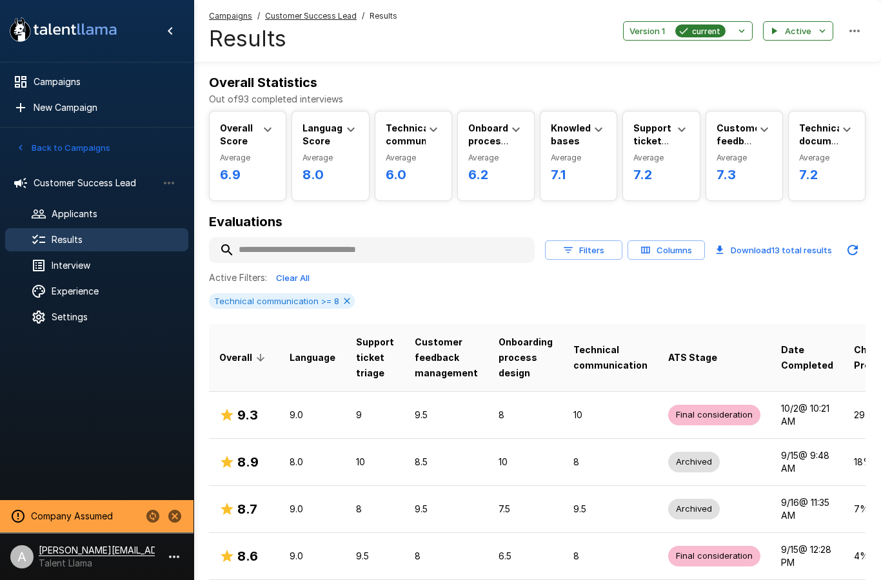
click at [168, 555] on icon "button" at bounding box center [173, 556] width 15 height 15
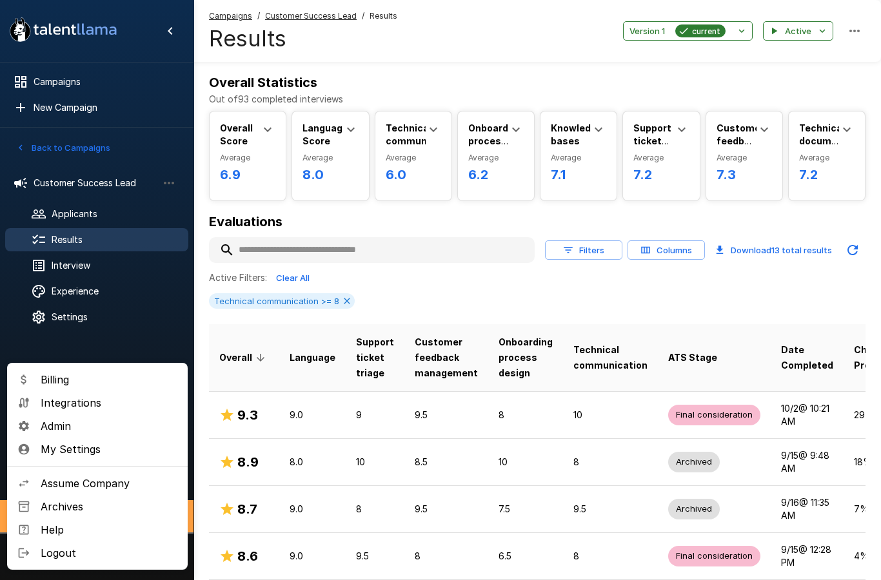
click at [126, 411] on li "Integrations" at bounding box center [97, 402] width 181 height 23
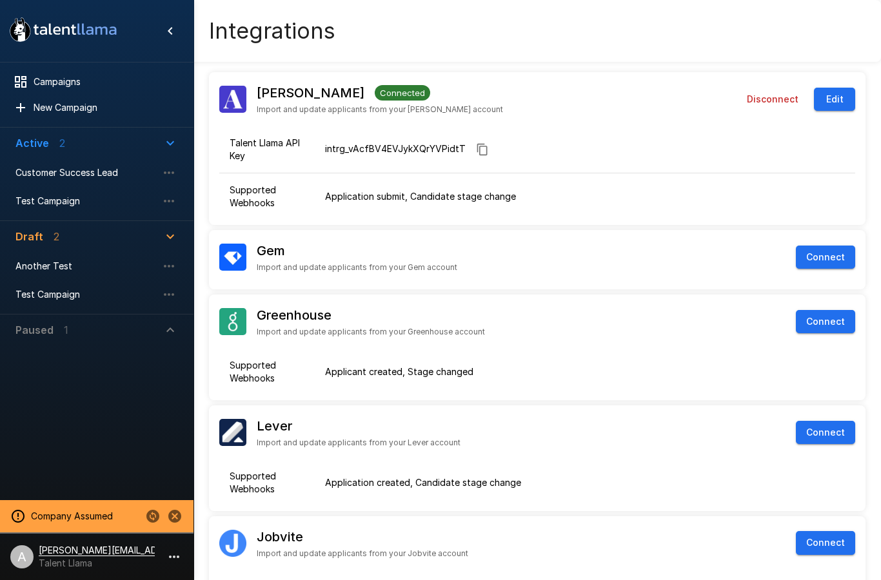
click at [109, 170] on span "Customer Success Lead" at bounding box center [86, 172] width 142 height 13
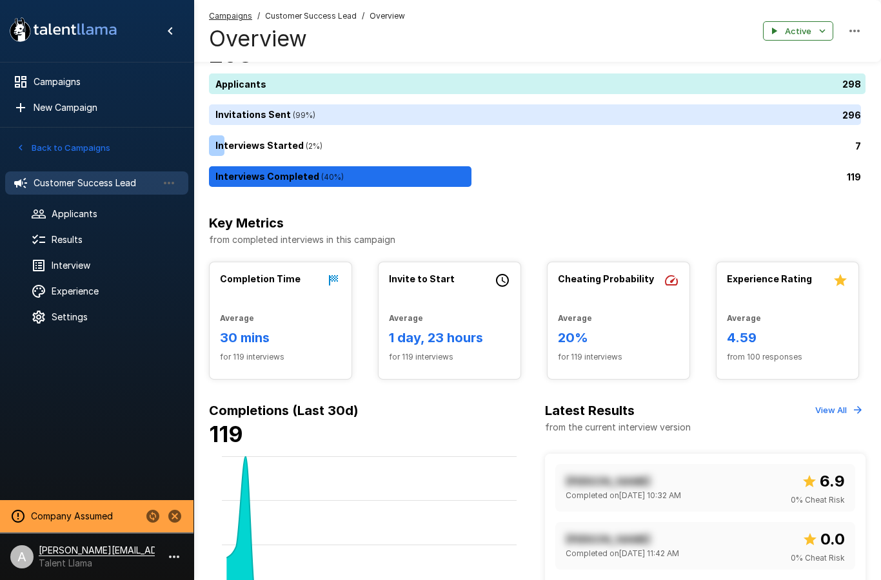
click at [117, 239] on span "Results" at bounding box center [115, 239] width 126 height 13
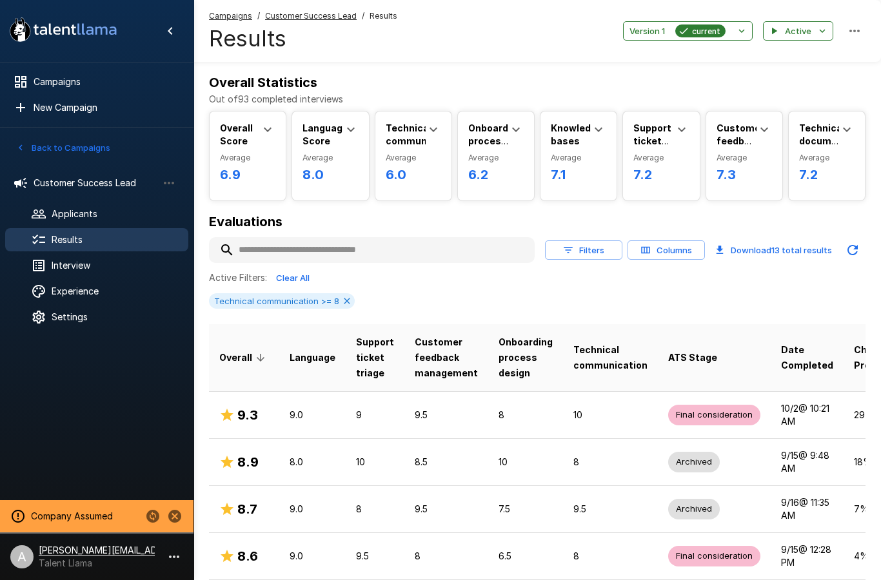
scroll to position [39, 0]
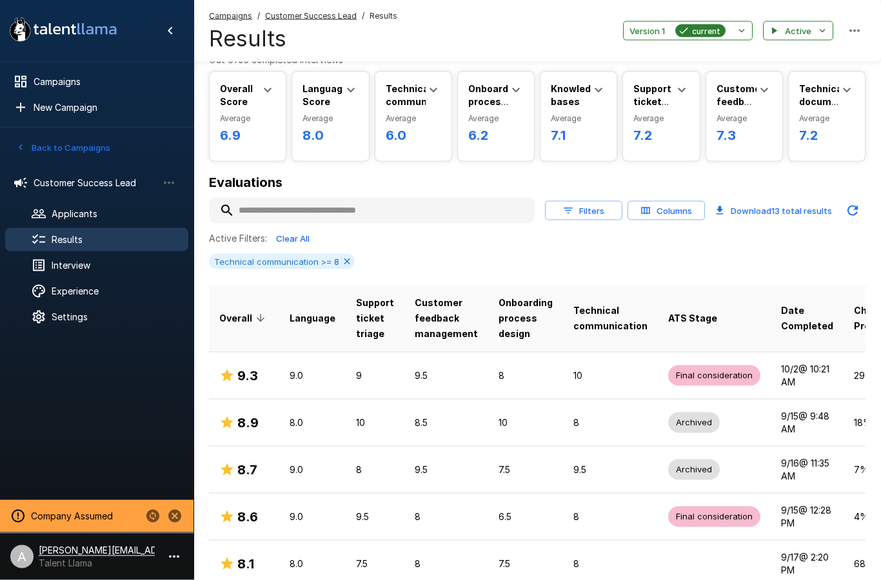
click at [134, 270] on span "Interview" at bounding box center [115, 265] width 126 height 13
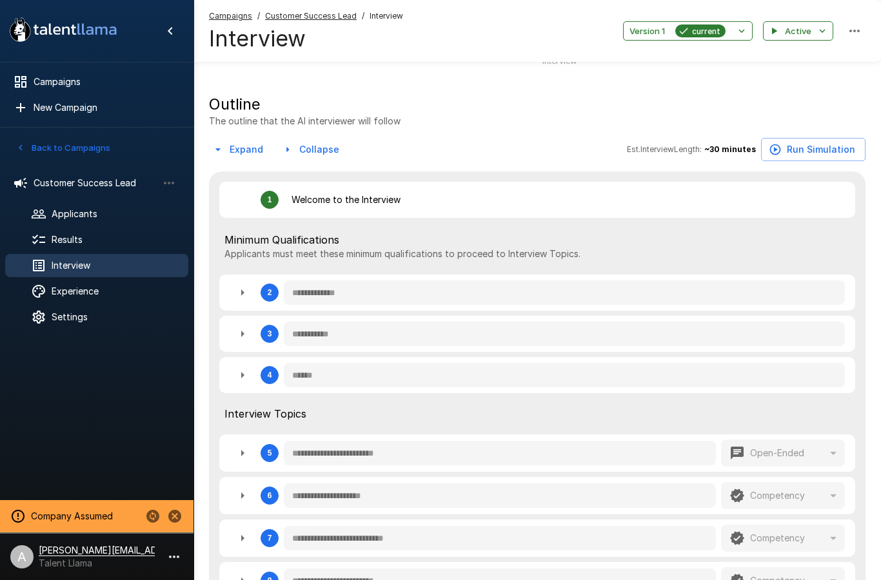
scroll to position [177, 0]
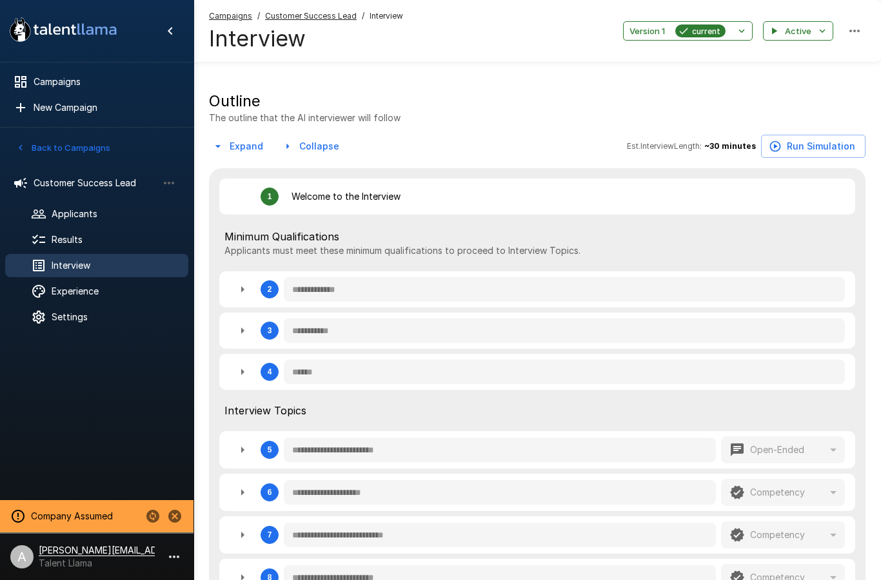
click at [243, 337] on icon "button" at bounding box center [242, 330] width 15 height 15
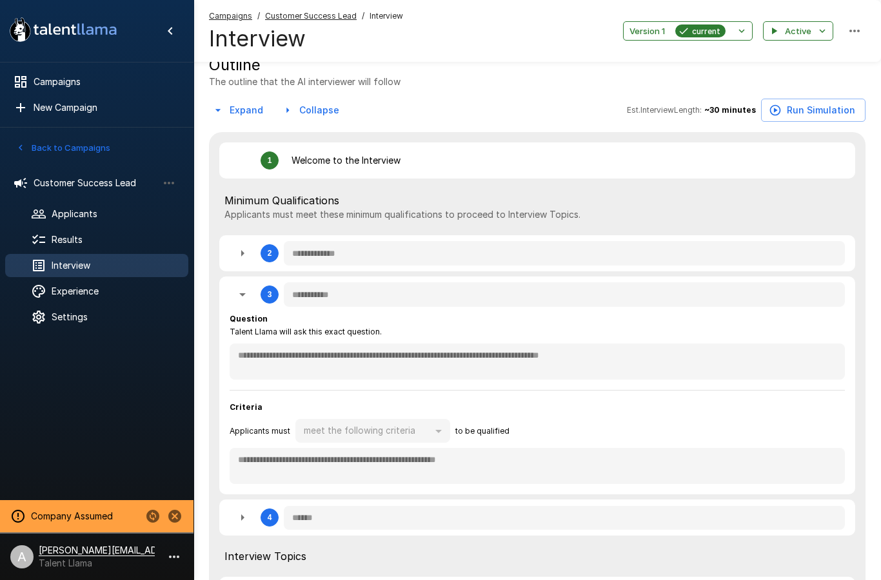
scroll to position [221, 0]
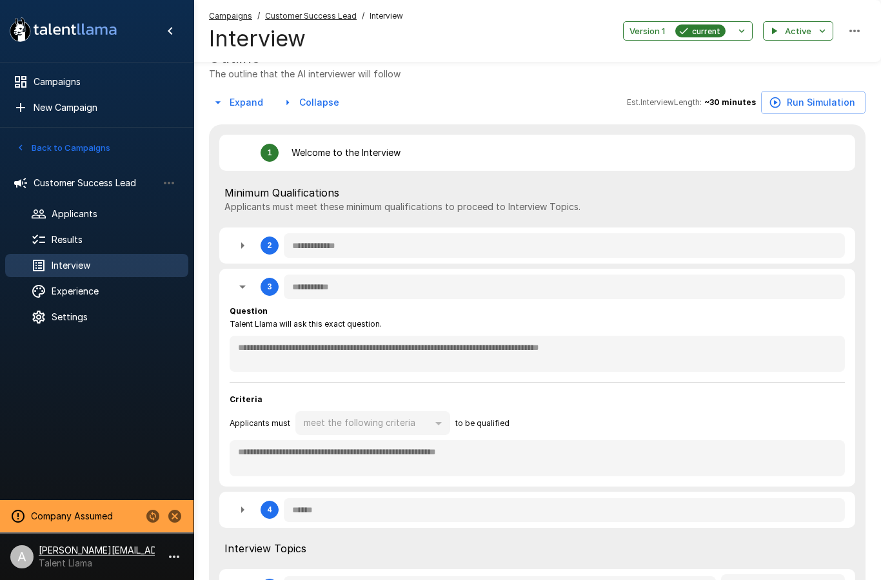
click at [230, 256] on div "2" at bounding box center [254, 246] width 49 height 26
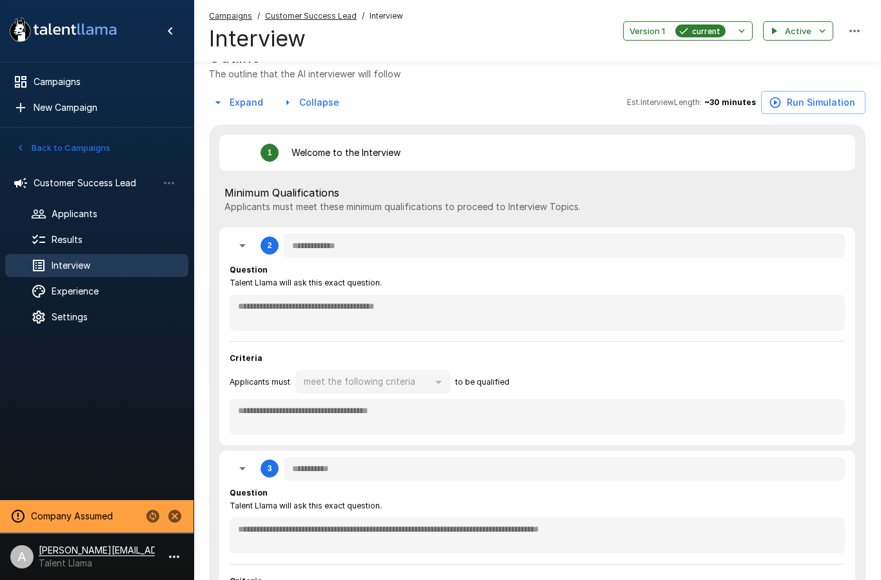
click at [88, 246] on span "Results" at bounding box center [115, 239] width 126 height 13
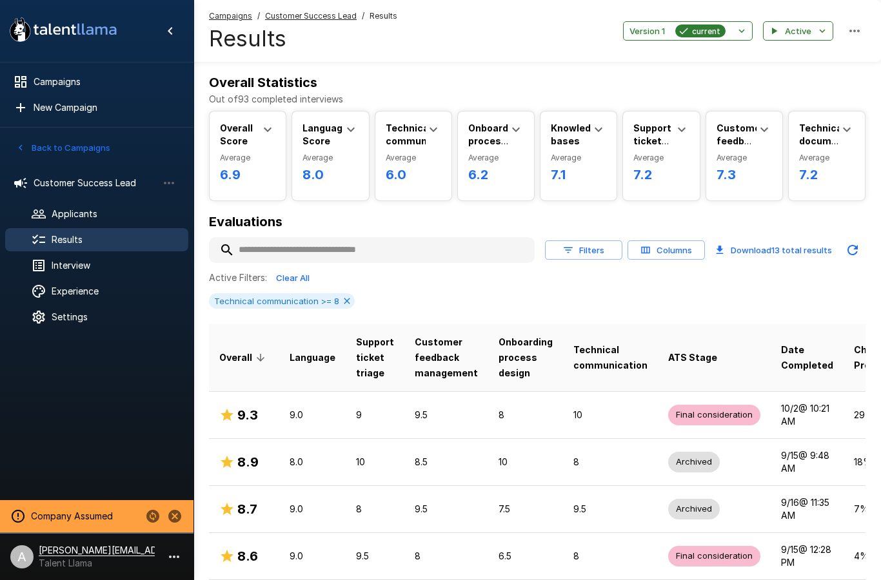
click at [342, 296] on icon at bounding box center [347, 301] width 10 height 10
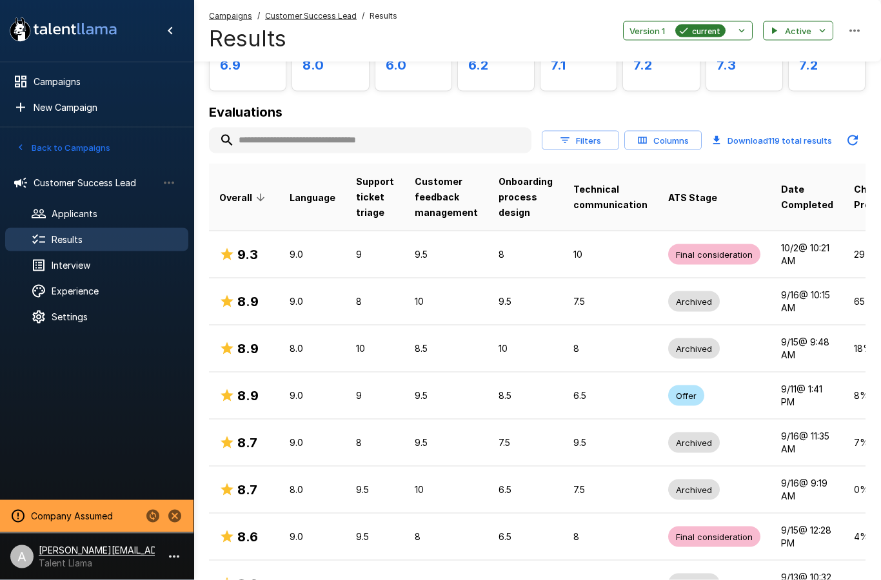
scroll to position [123, 0]
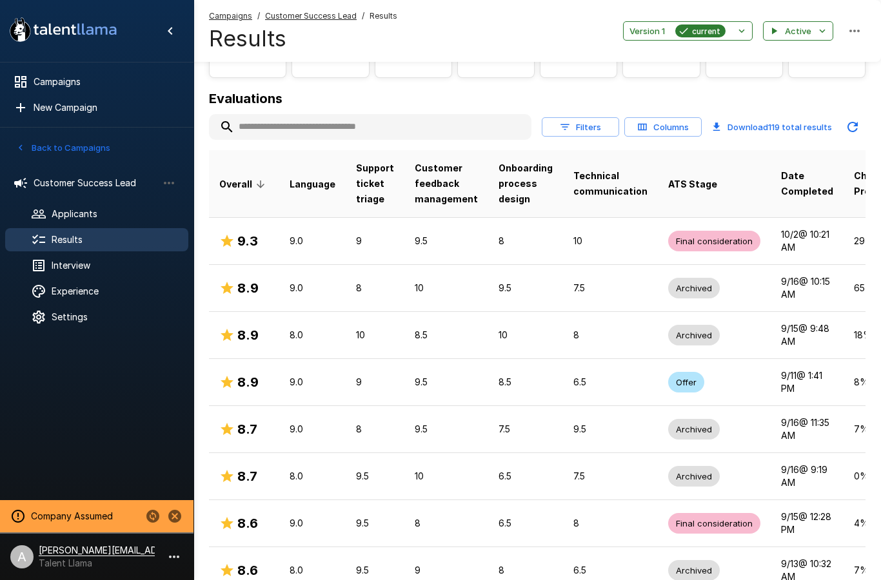
click at [854, 287] on p "65 %" at bounding box center [879, 288] width 51 height 13
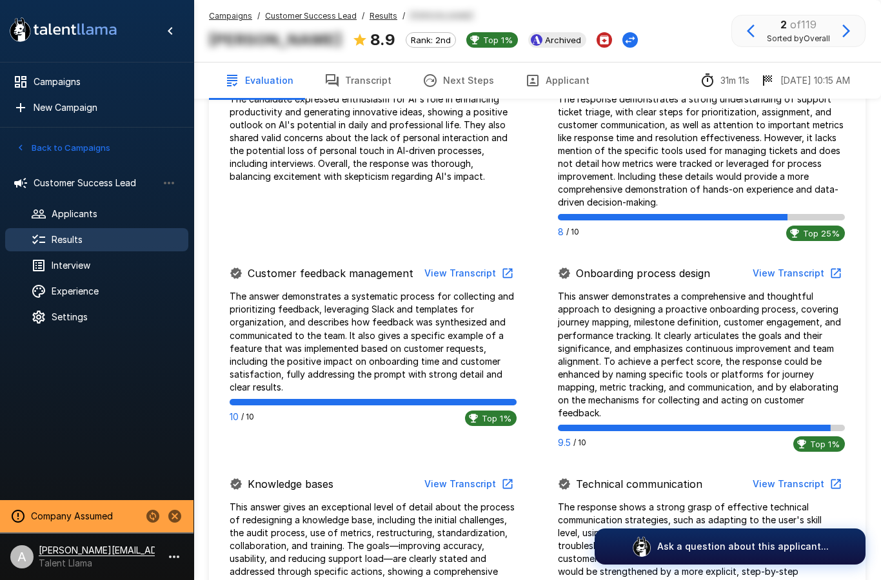
scroll to position [586, 0]
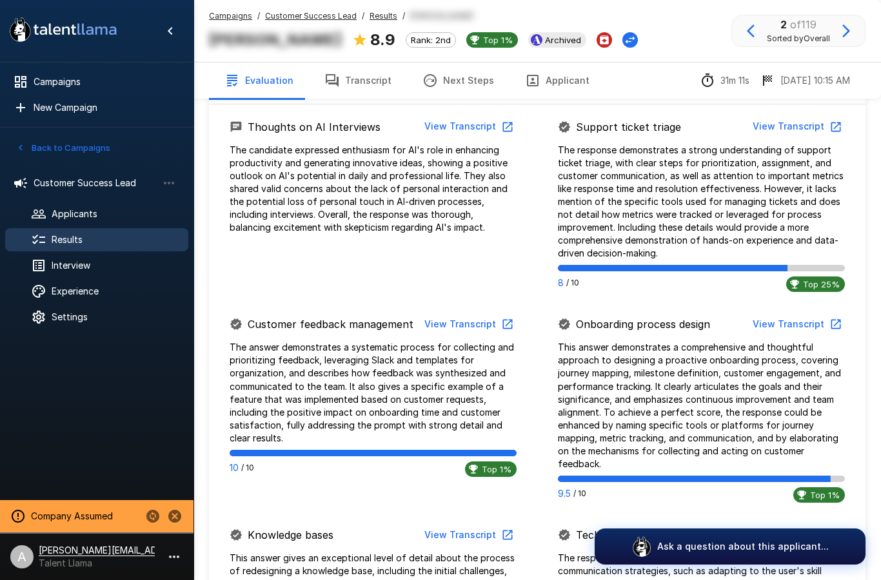
click at [755, 553] on p "Ask a question about this applicant..." at bounding box center [743, 546] width 172 height 13
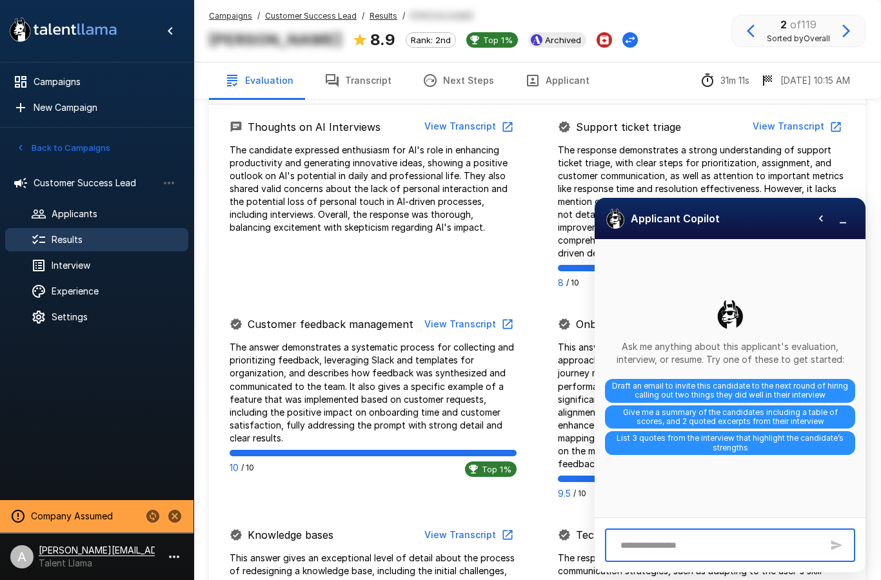
scroll to position [659, 0]
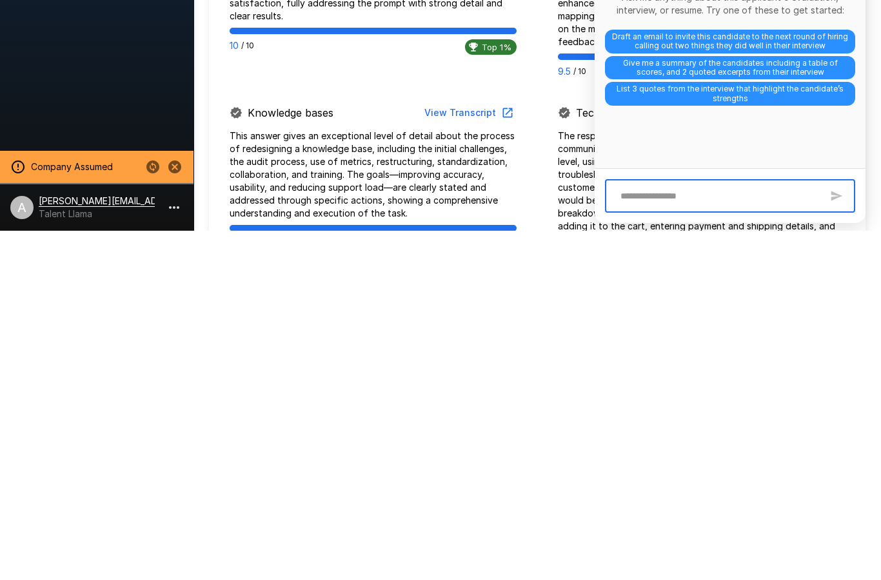
click at [815, 406] on span "Give me a summary of the candidates including a table of scores, and 2 quoted e…" at bounding box center [730, 418] width 250 height 24
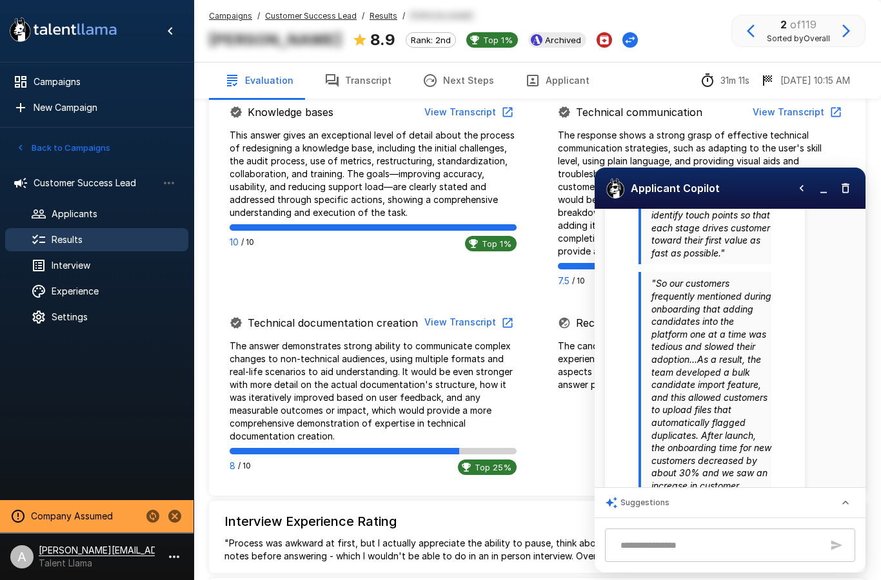
scroll to position [1112, 0]
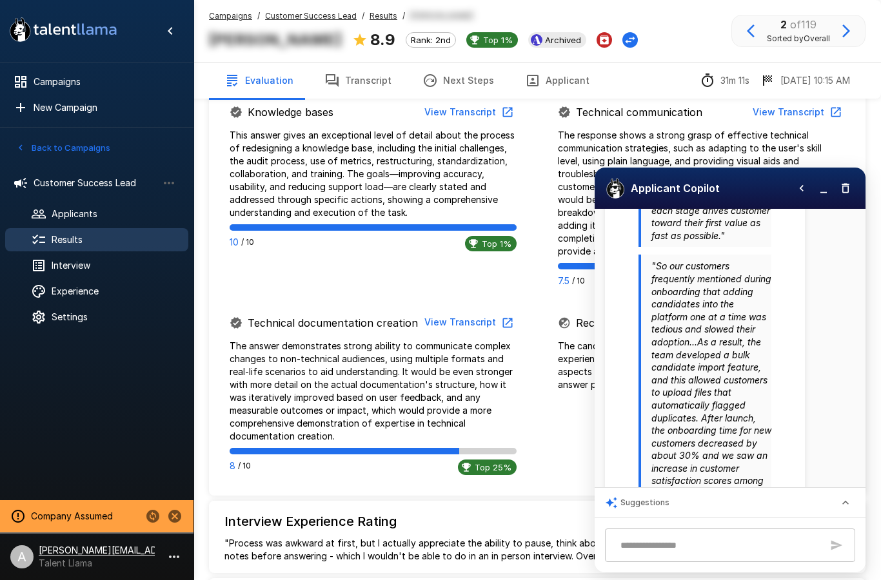
click at [540, 37] on span "Archived" at bounding box center [563, 40] width 46 height 10
click at [45, 244] on icon at bounding box center [38, 239] width 15 height 15
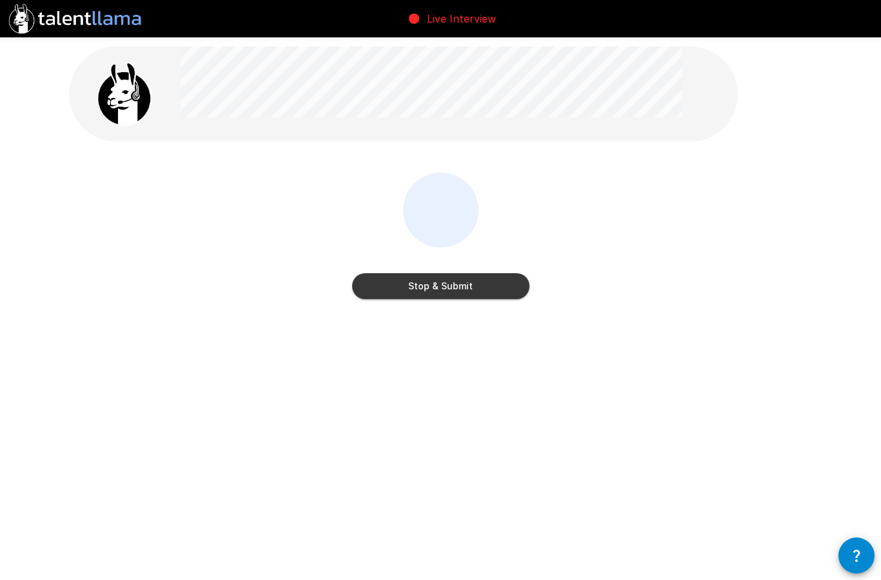
click at [482, 289] on button "Stop & Submit" at bounding box center [440, 286] width 177 height 26
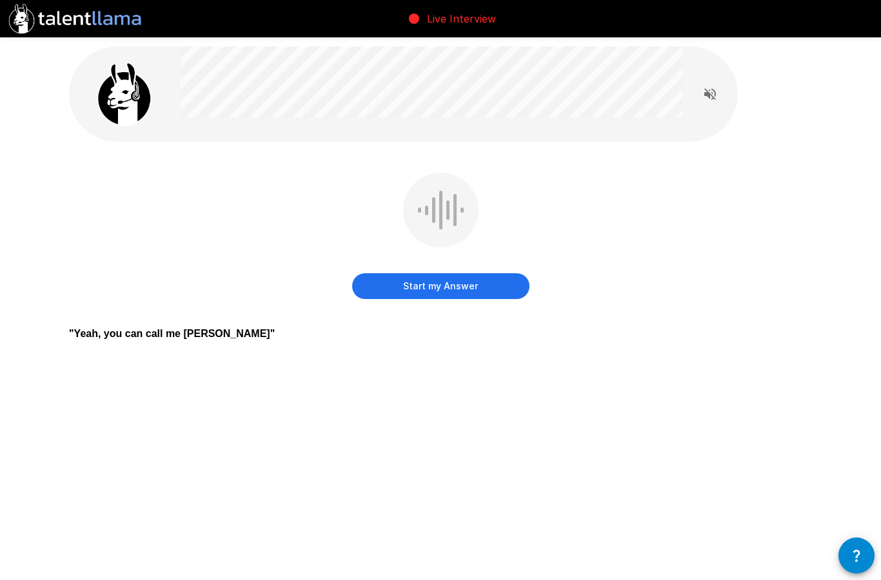
click at [704, 93] on icon "Read questions aloud" at bounding box center [710, 94] width 12 height 12
click at [722, 92] on button "Stop reading questions aloud" at bounding box center [710, 94] width 26 height 21
